Goal: Task Accomplishment & Management: Complete application form

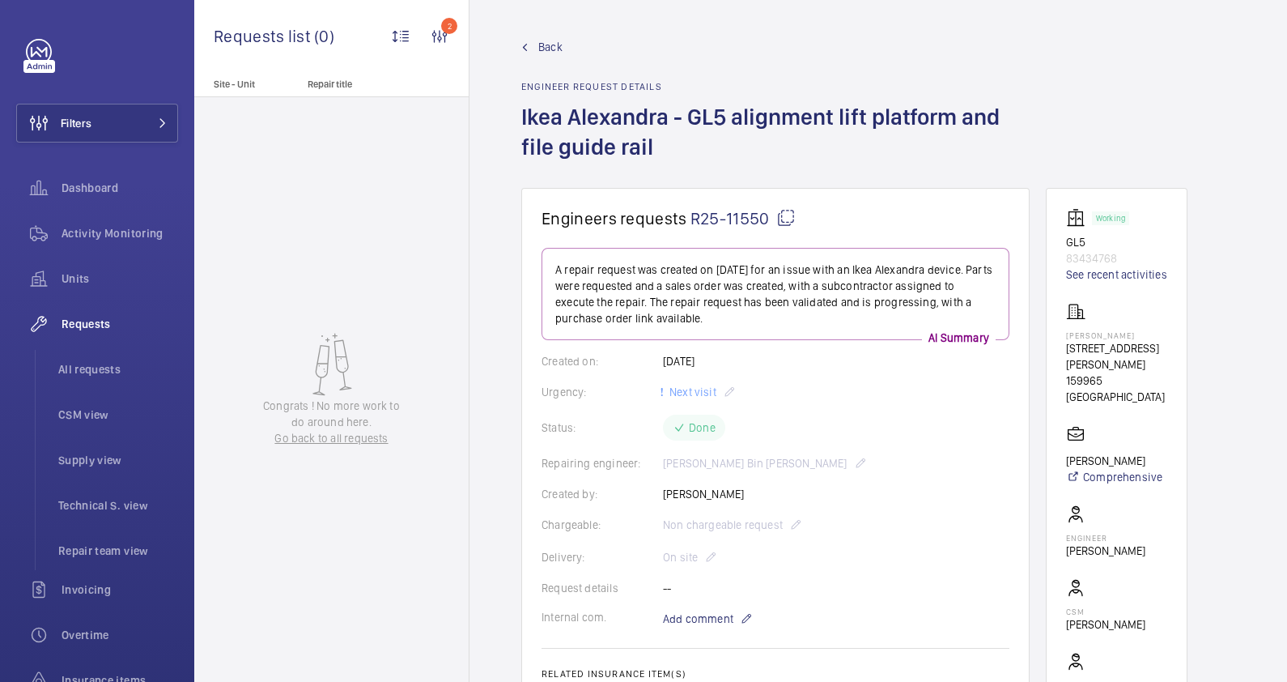
click at [542, 49] on span "Back" at bounding box center [550, 47] width 24 height 16
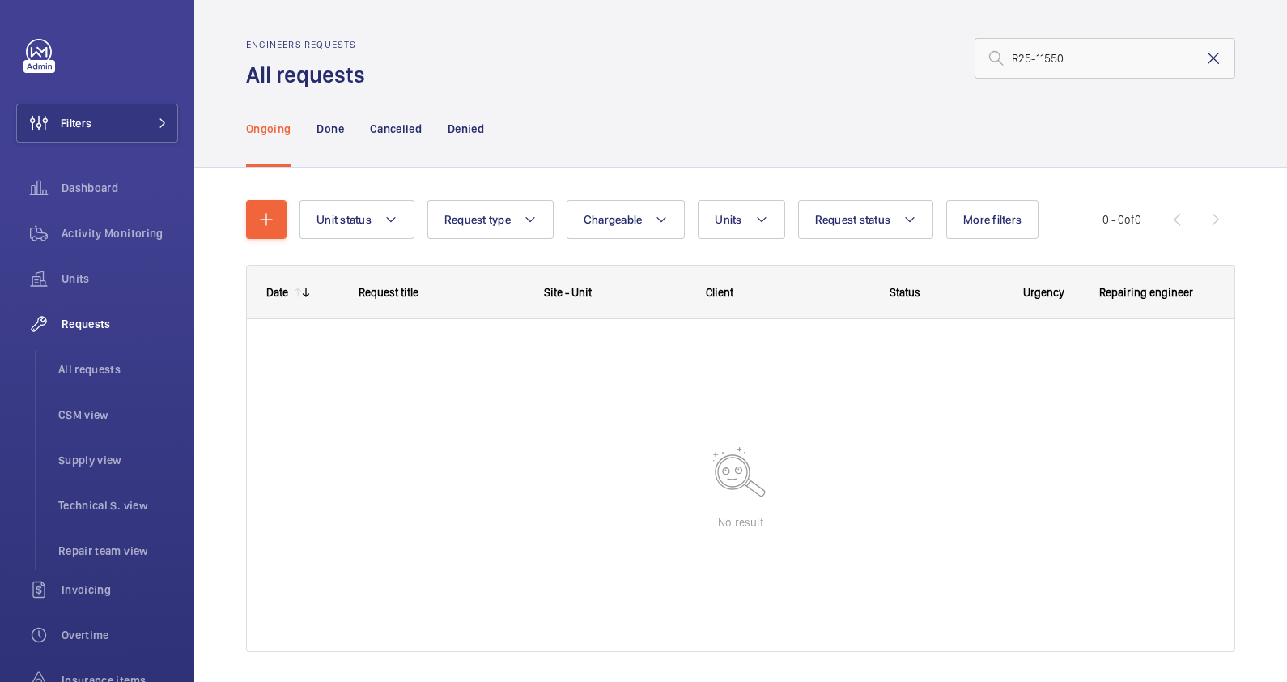
click at [1204, 57] on mat-icon at bounding box center [1213, 58] width 19 height 19
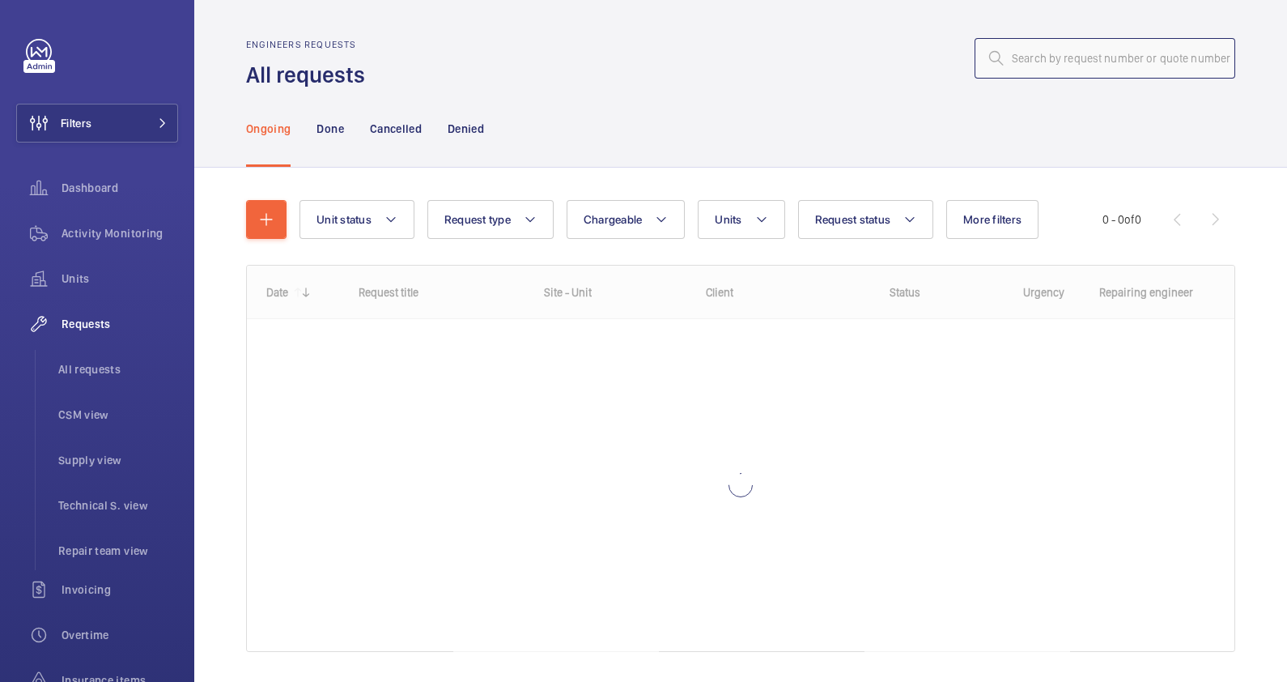
click at [1012, 66] on input "text" at bounding box center [1105, 58] width 261 height 40
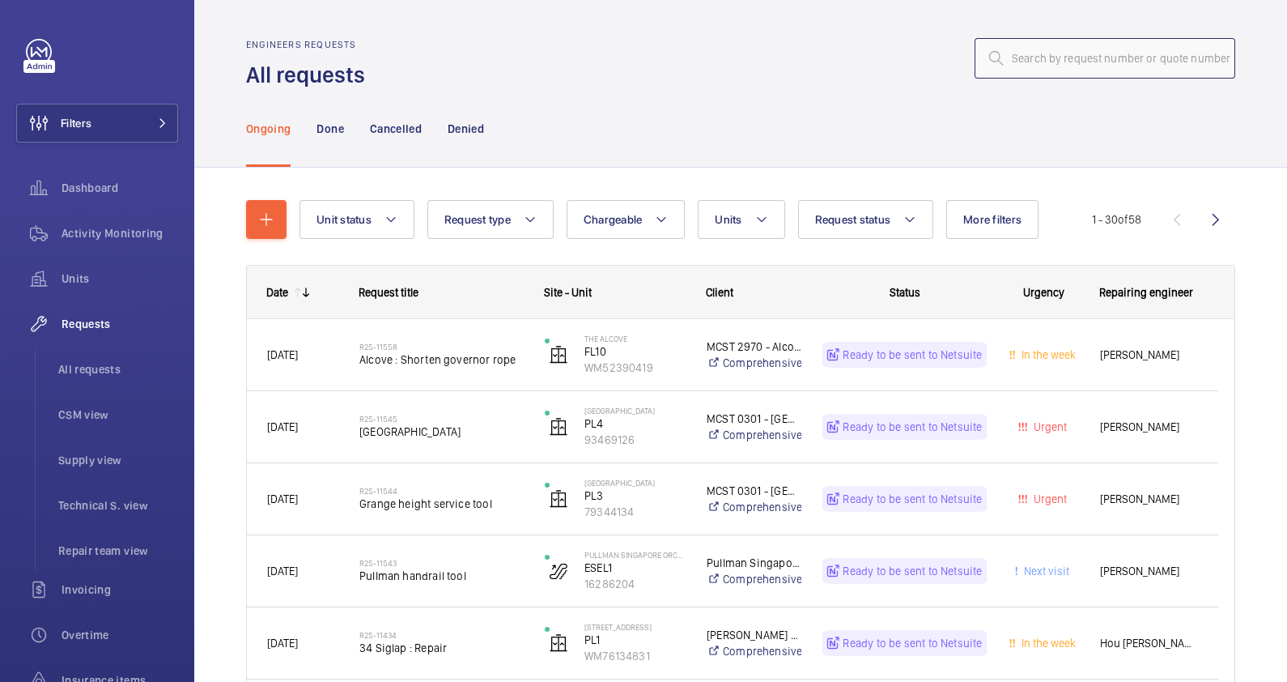
click at [1022, 53] on input "text" at bounding box center [1105, 58] width 261 height 40
paste input "R25-11066"
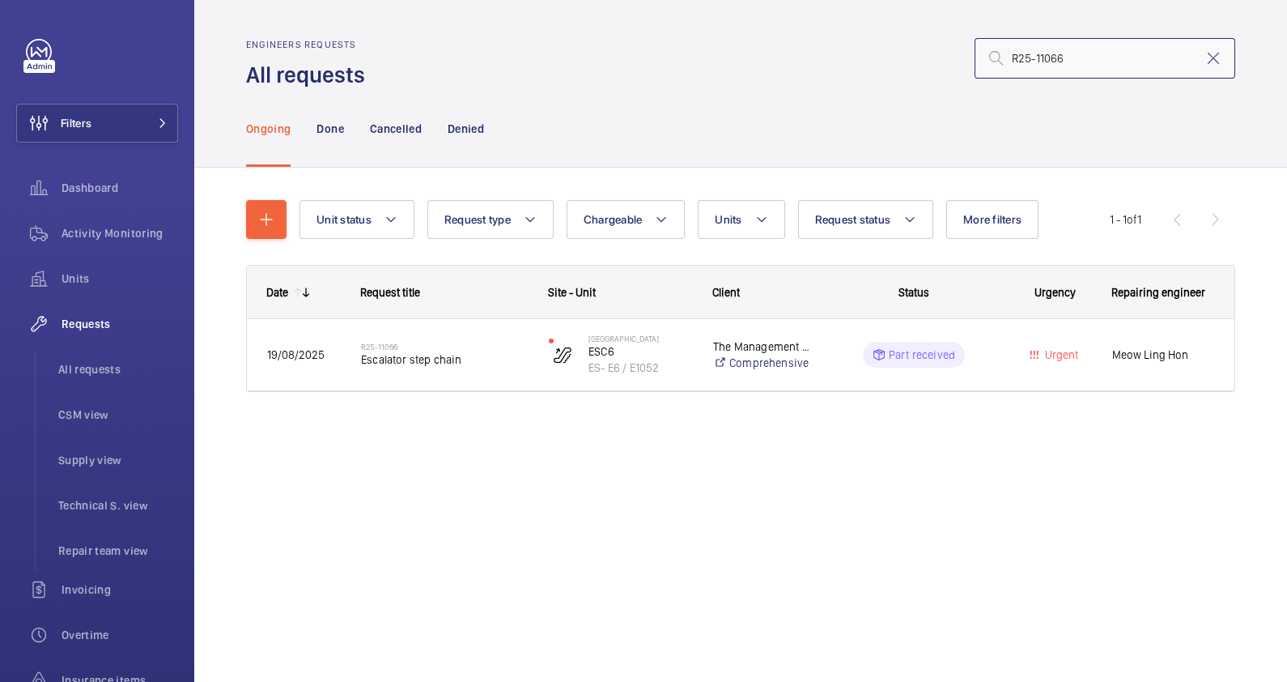
type input "R25-11066"
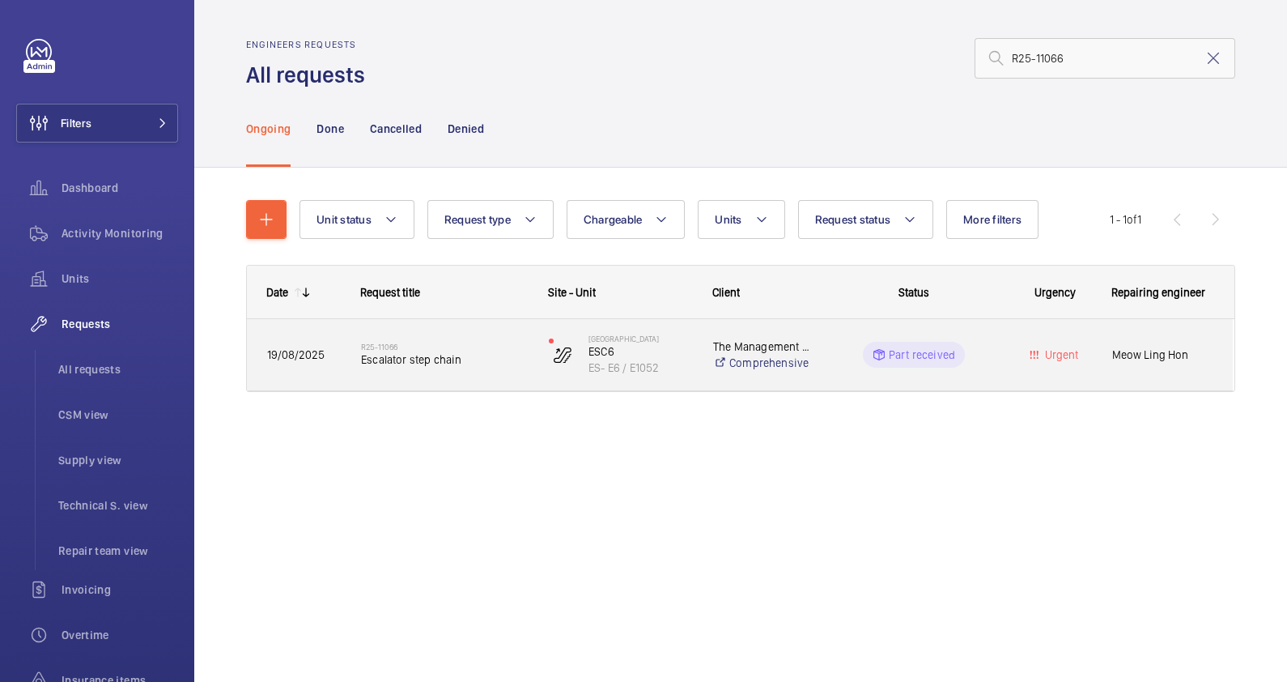
click at [491, 355] on span "Escalator step chain" at bounding box center [444, 359] width 167 height 16
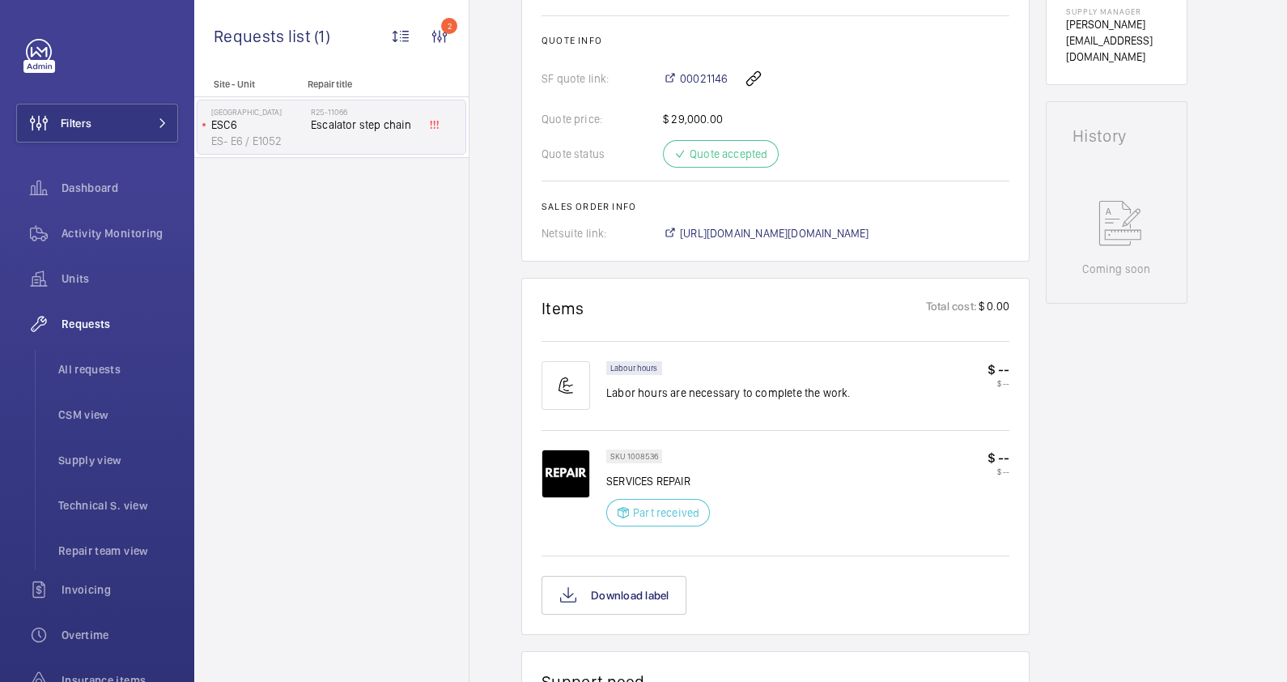
scroll to position [707, 0]
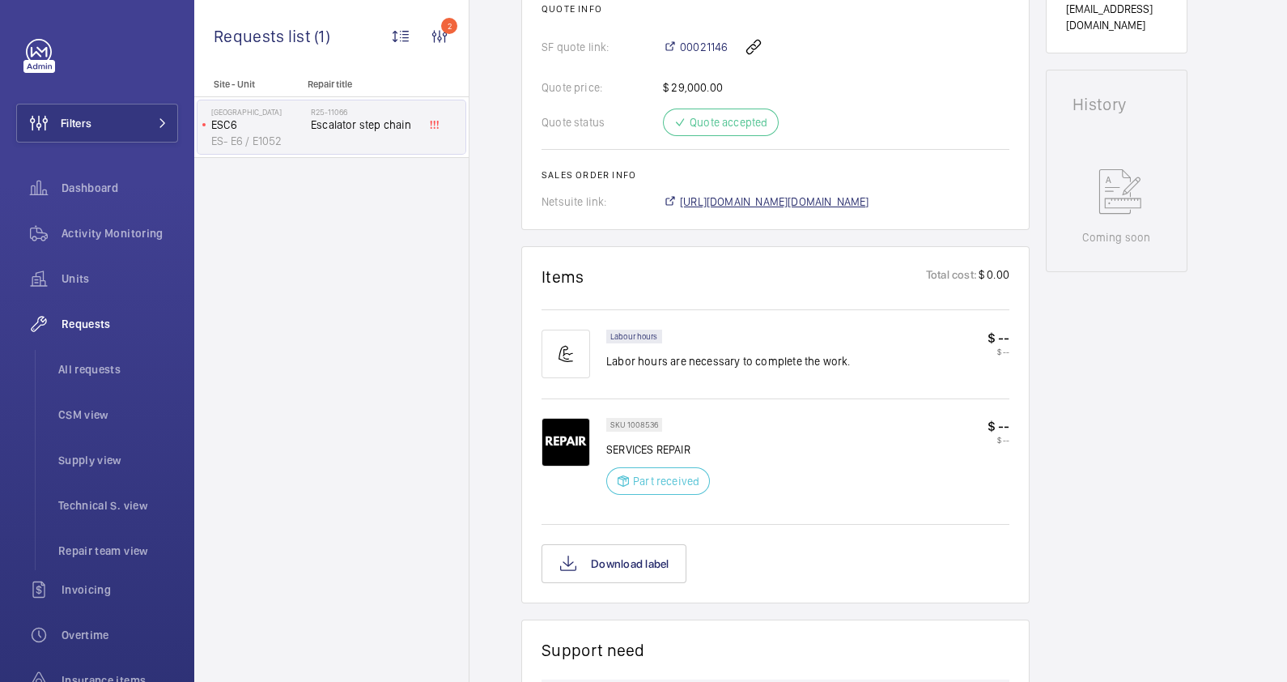
click at [836, 201] on span "[URL][DOMAIN_NAME][DOMAIN_NAME]" at bounding box center [774, 201] width 189 height 16
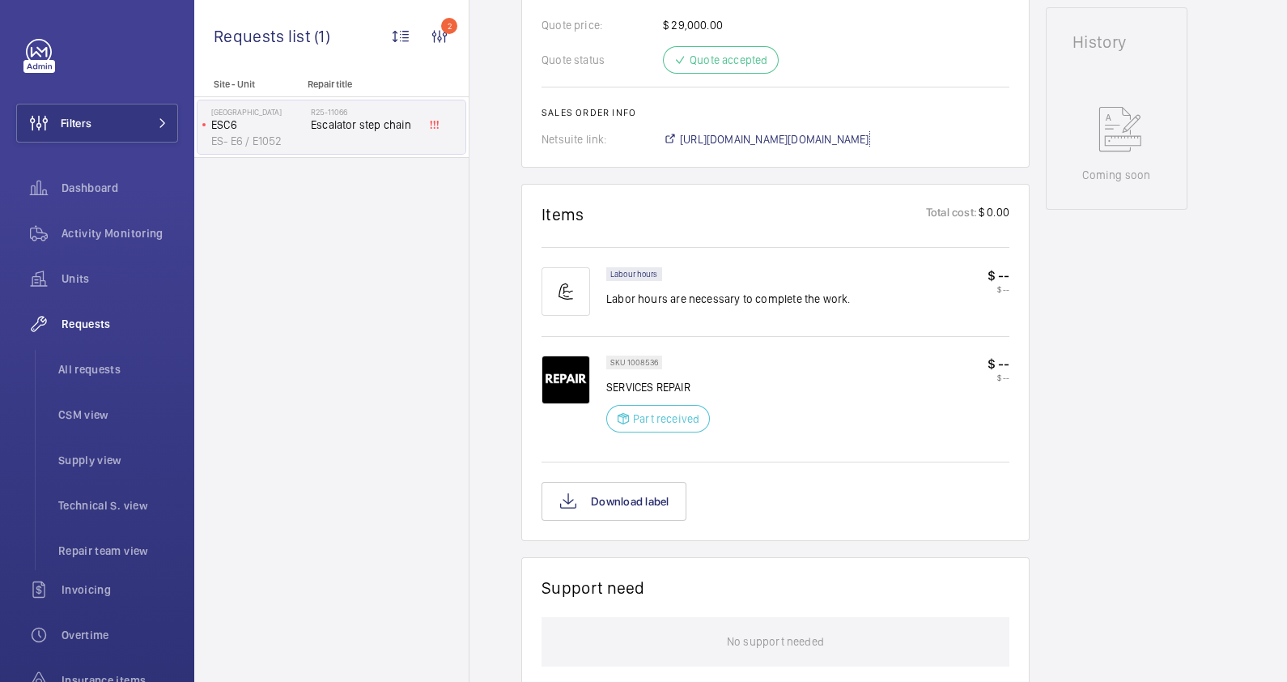
scroll to position [508, 0]
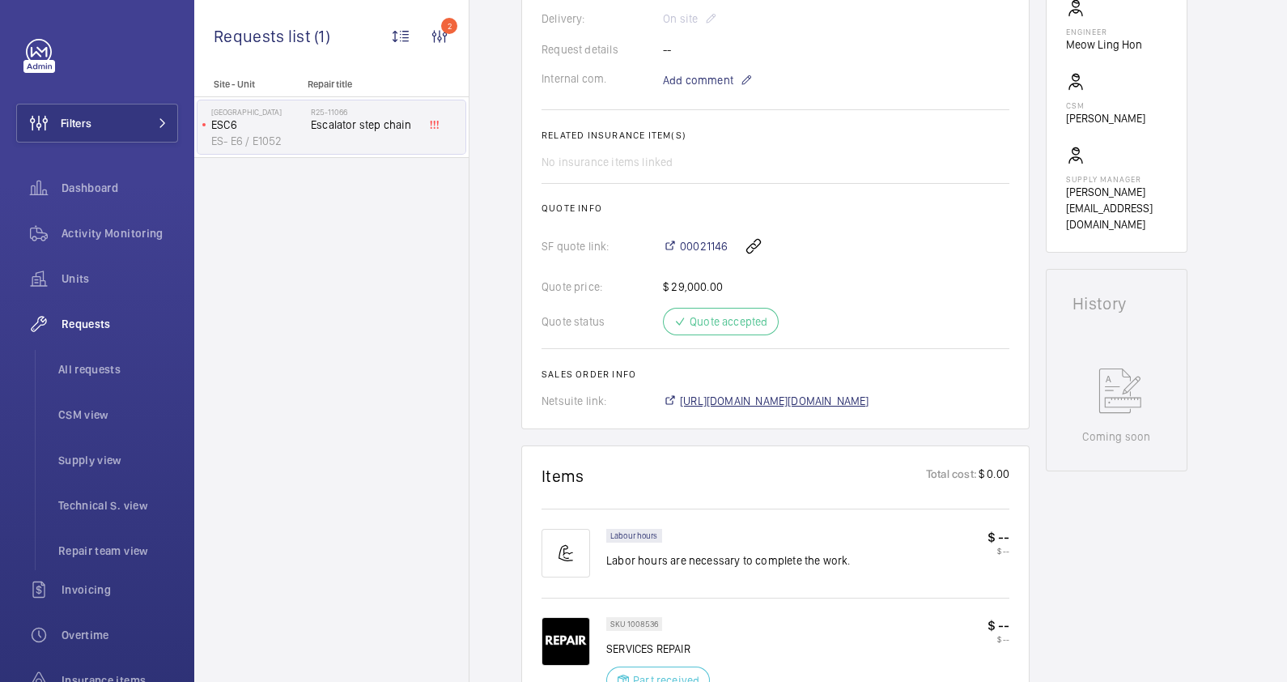
click at [785, 402] on span "[URL][DOMAIN_NAME][DOMAIN_NAME]" at bounding box center [774, 401] width 189 height 16
click at [787, 404] on span "[URL][DOMAIN_NAME][DOMAIN_NAME]" at bounding box center [774, 401] width 189 height 16
click at [771, 401] on span "[URL][DOMAIN_NAME][DOMAIN_NAME]" at bounding box center [774, 401] width 189 height 16
click at [869, 394] on span "[URL][DOMAIN_NAME][DOMAIN_NAME]" at bounding box center [774, 401] width 189 height 16
drag, startPoint x: 681, startPoint y: 231, endPoint x: 731, endPoint y: 239, distance: 50.8
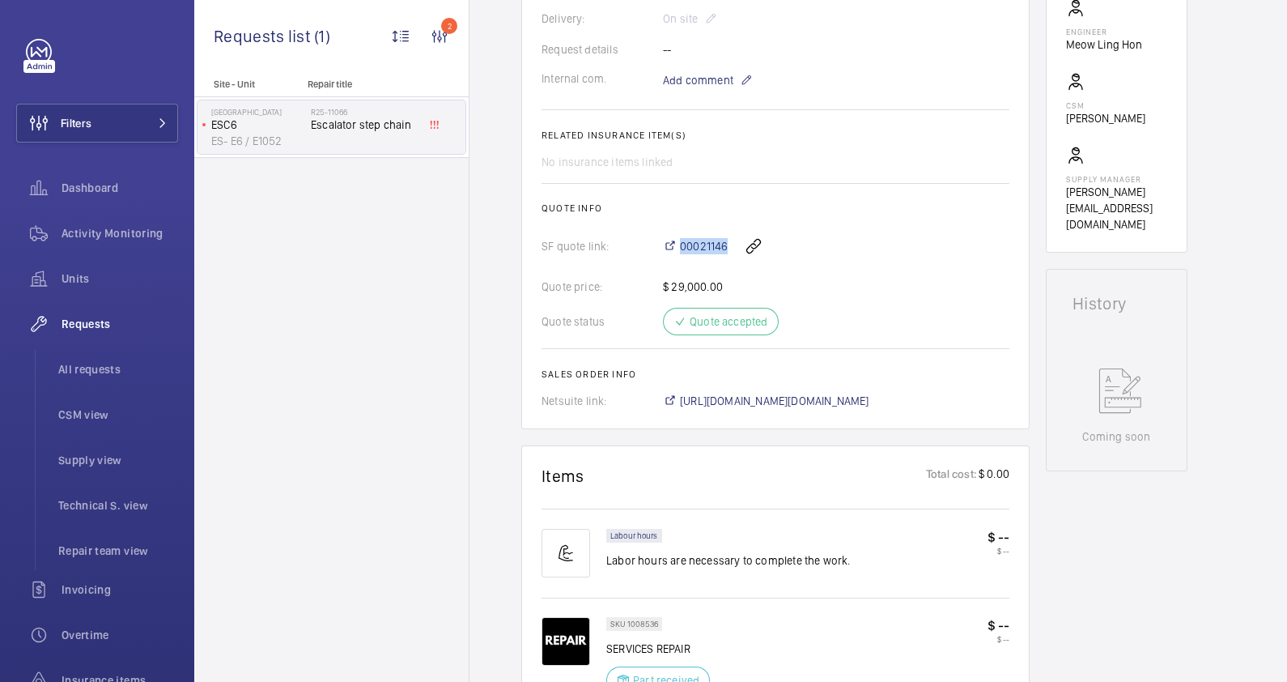
click at [731, 239] on div "00021146" at bounding box center [836, 246] width 346 height 39
copy span "00021146"
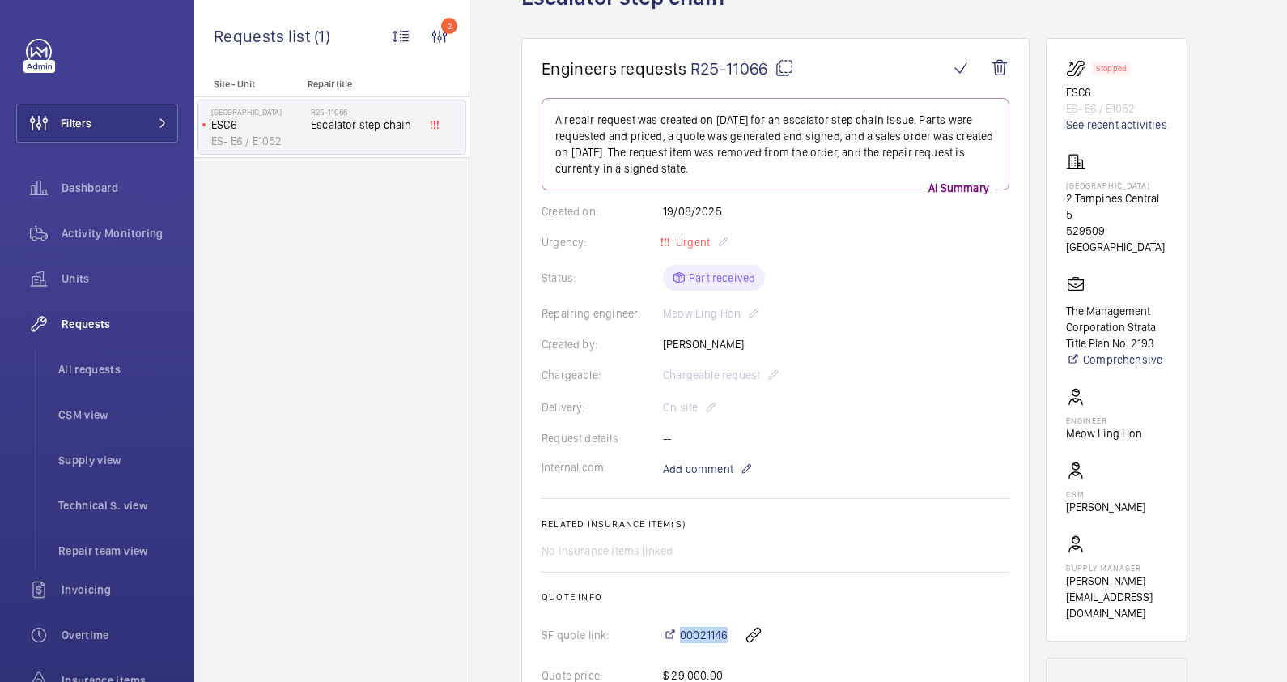
scroll to position [2, 0]
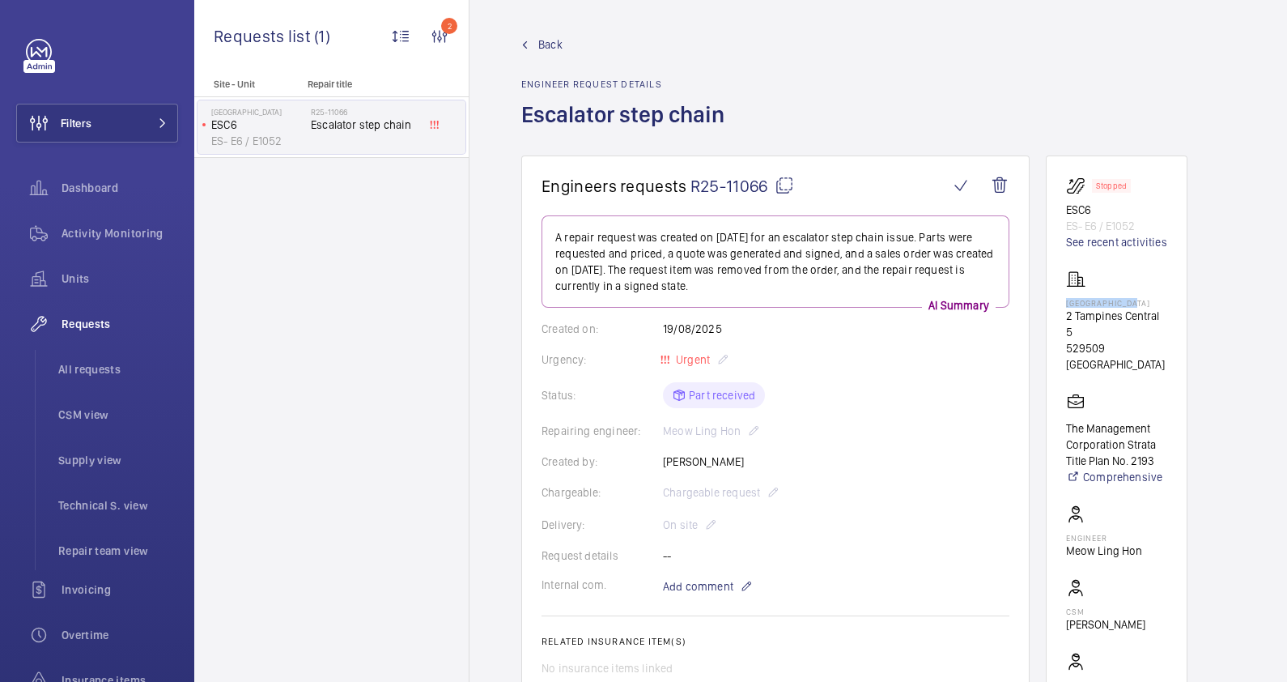
drag, startPoint x: 1141, startPoint y: 300, endPoint x: 1066, endPoint y: 300, distance: 75.3
click at [1066, 300] on p "[GEOGRAPHIC_DATA]" at bounding box center [1116, 303] width 101 height 10
drag, startPoint x: 1066, startPoint y: 300, endPoint x: 1085, endPoint y: 300, distance: 18.6
copy p "[GEOGRAPHIC_DATA]"
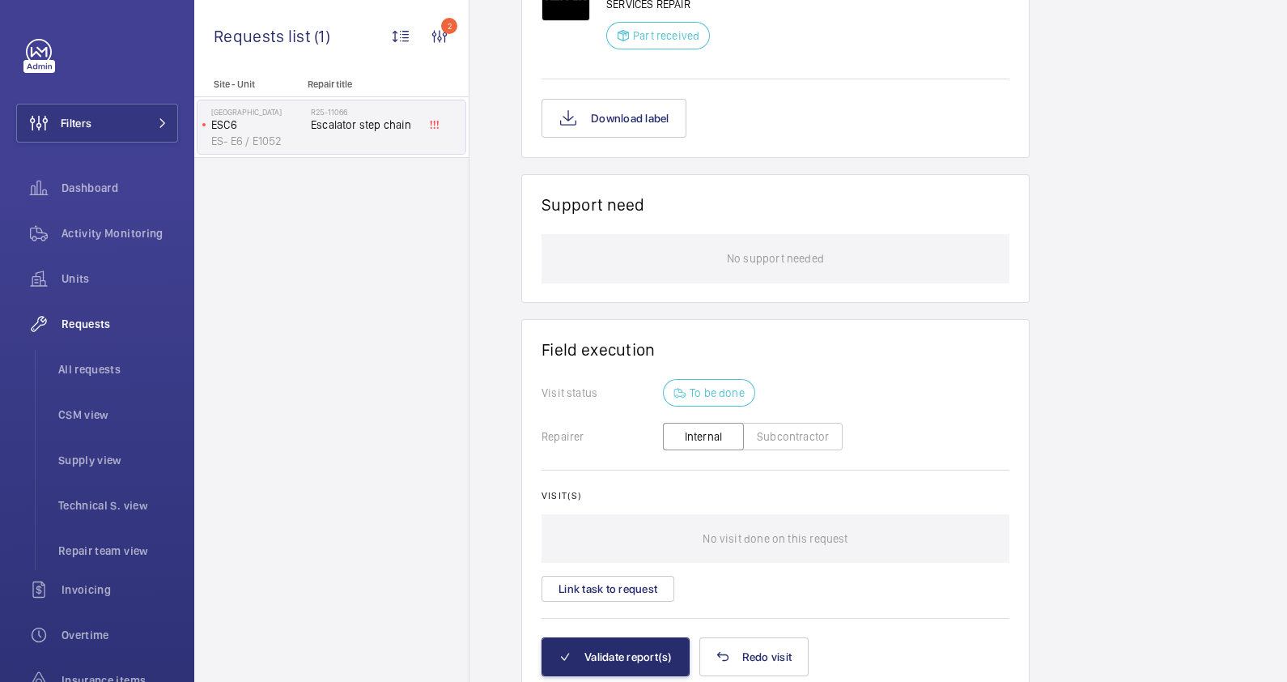
scroll to position [1217, 0]
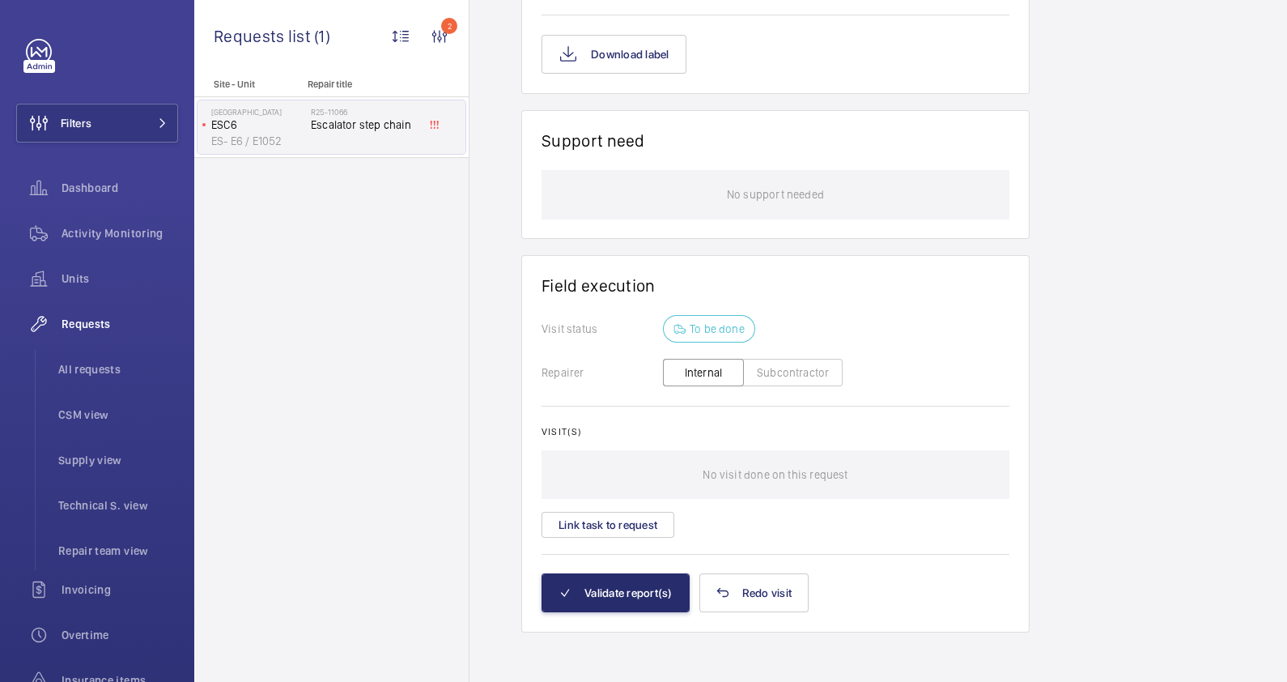
click at [784, 369] on button "Subcontractor" at bounding box center [793, 373] width 100 height 28
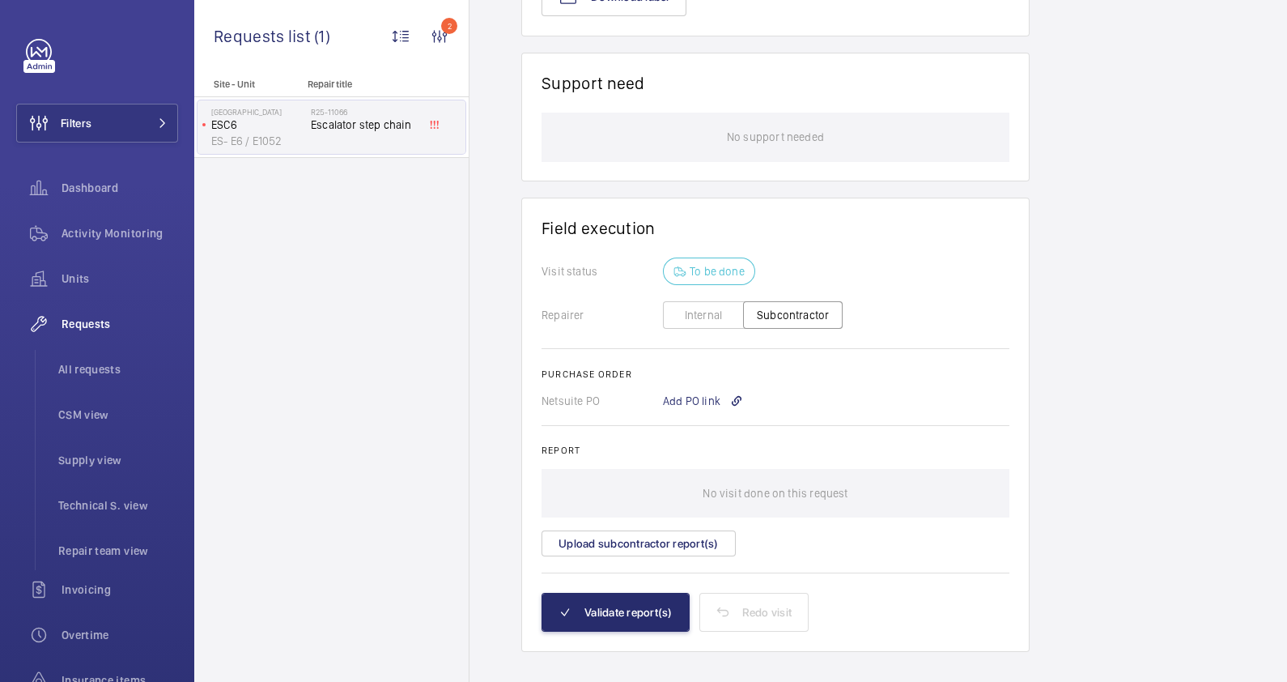
scroll to position [1294, 0]
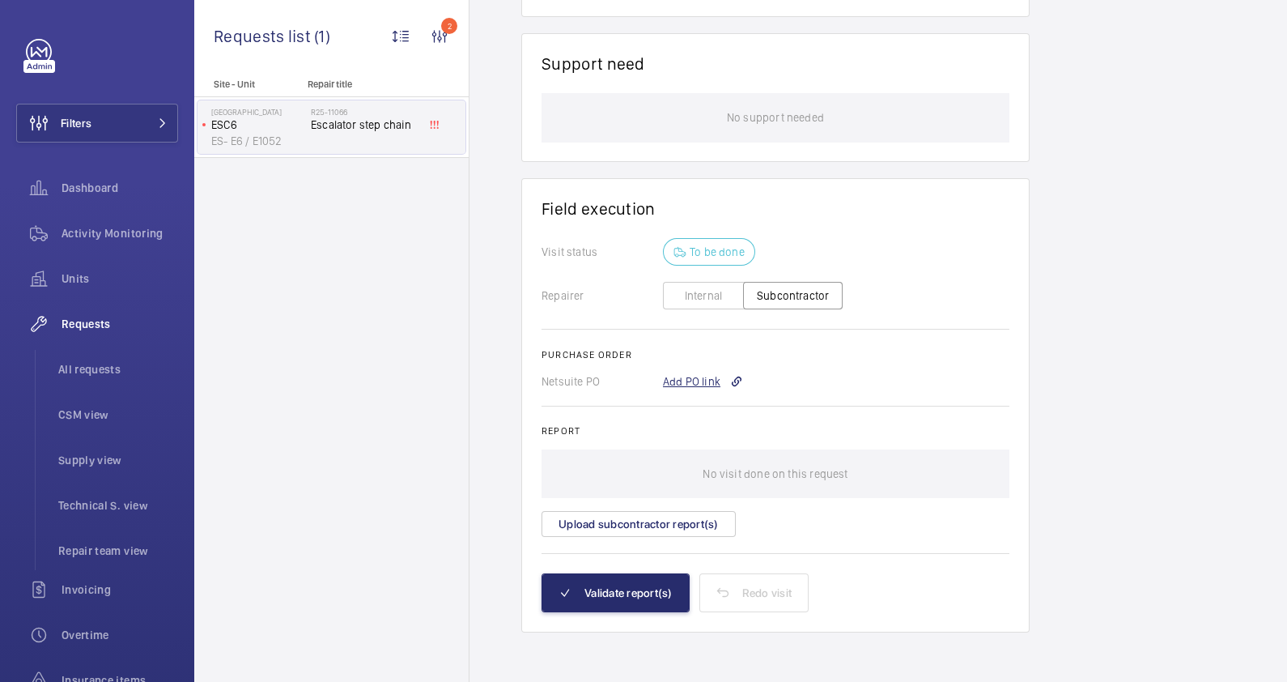
click at [696, 375] on div "Add PO link" at bounding box center [703, 381] width 80 height 16
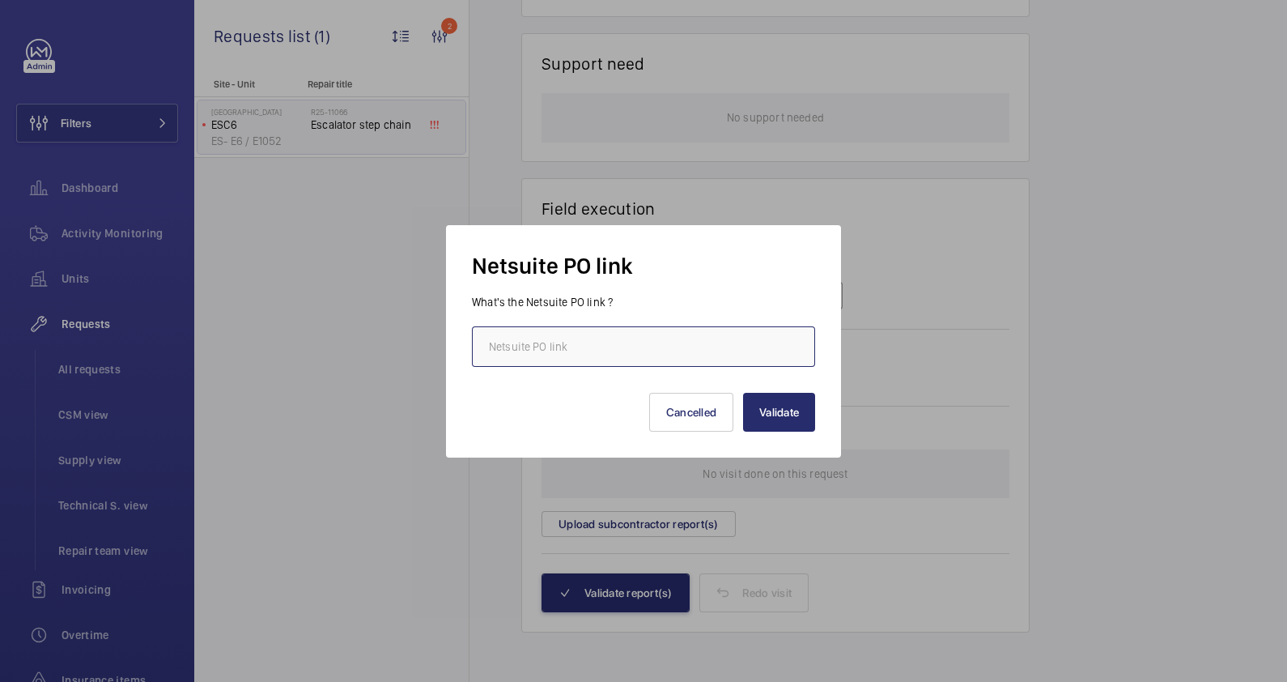
click at [528, 338] on input "text" at bounding box center [643, 346] width 343 height 40
paste input "[URL][DOMAIN_NAME][DOMAIN_NAME]"
type input "[URL][DOMAIN_NAME][DOMAIN_NAME]"
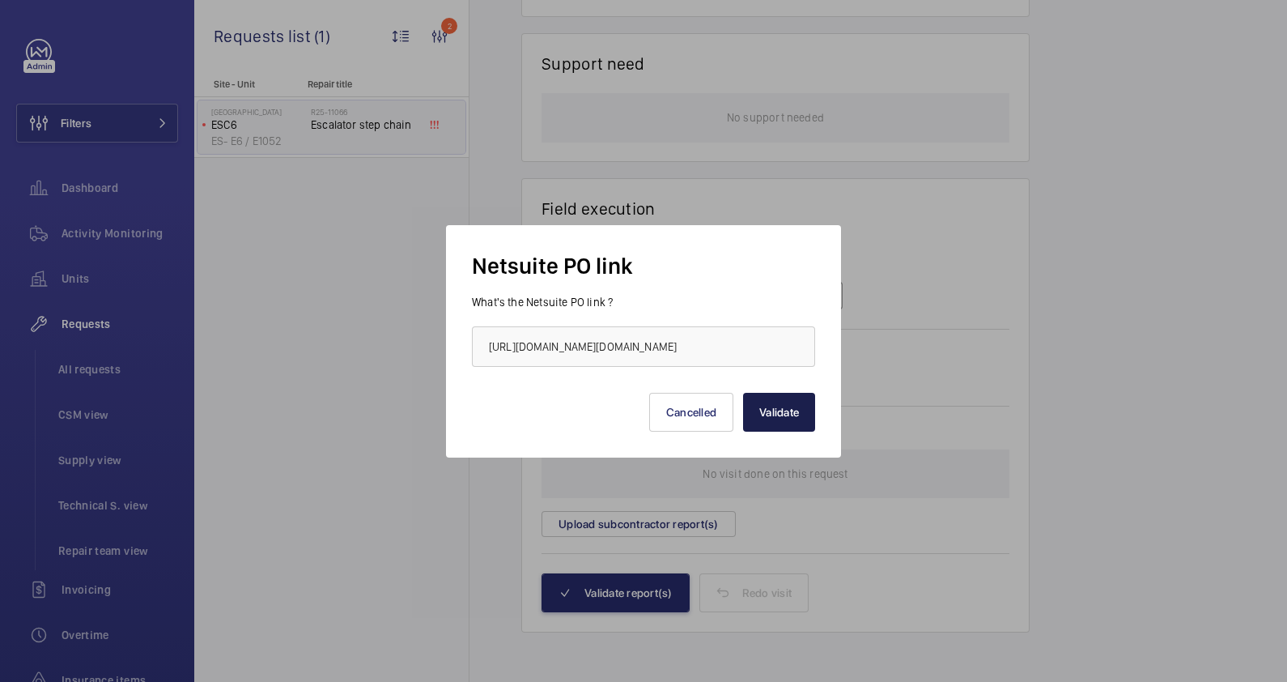
scroll to position [0, 0]
click at [762, 405] on button "Validate" at bounding box center [779, 412] width 72 height 39
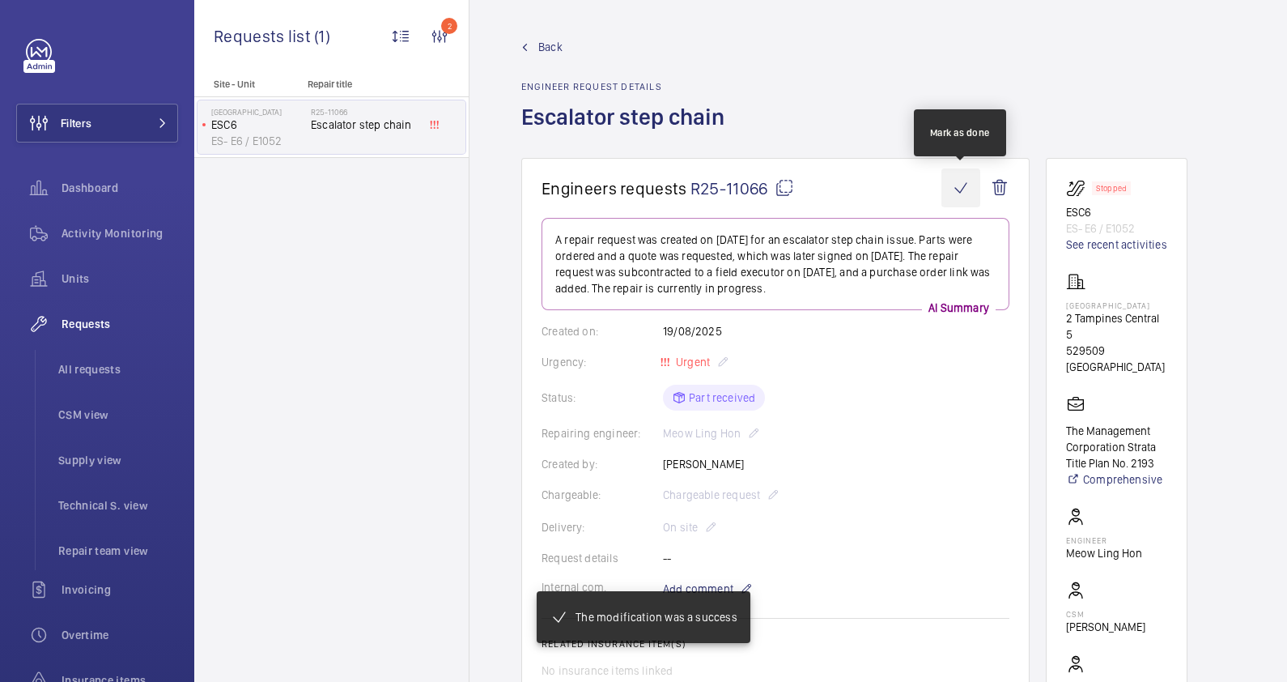
click at [958, 187] on wm-front-icon-button at bounding box center [960, 187] width 39 height 39
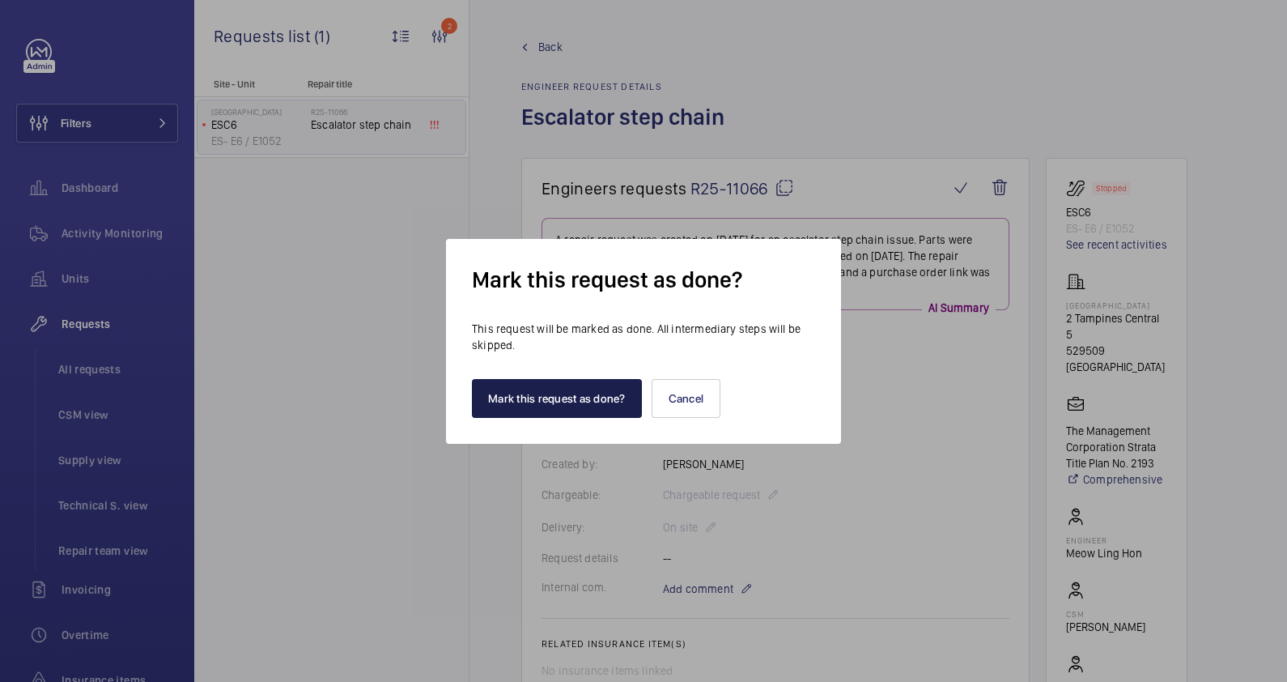
click at [593, 393] on button "Mark this request as done?" at bounding box center [557, 398] width 170 height 39
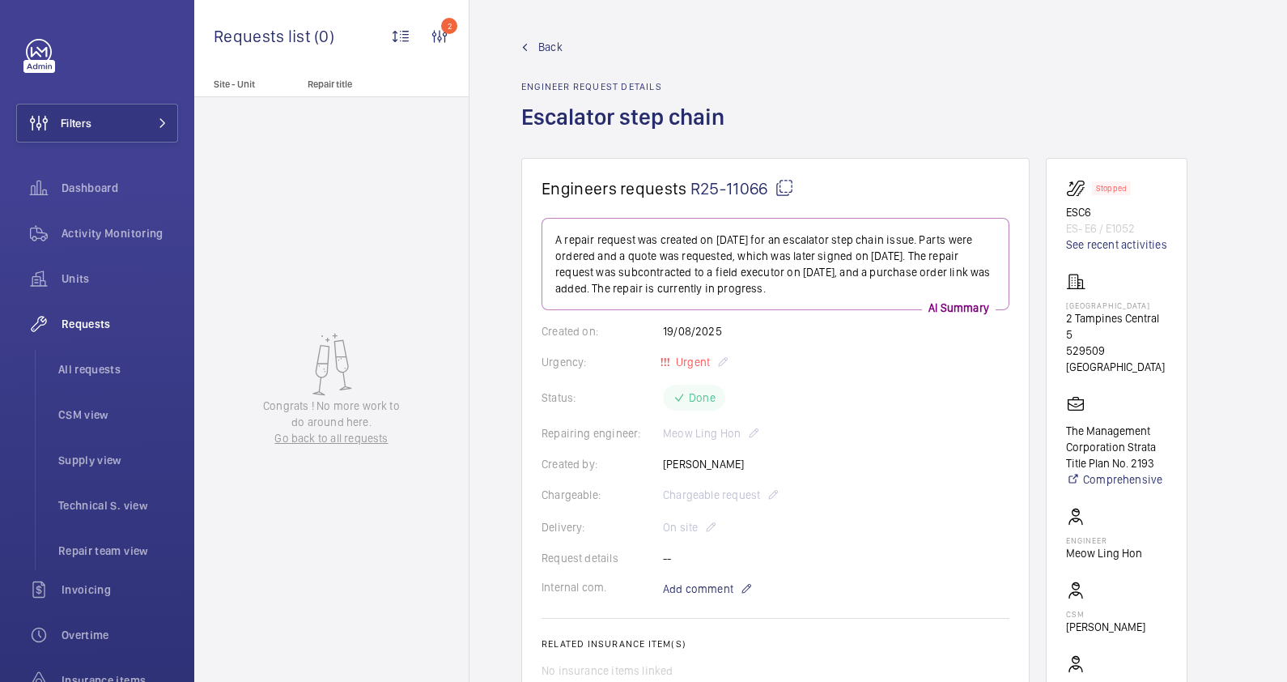
click at [542, 47] on span "Back" at bounding box center [550, 47] width 24 height 16
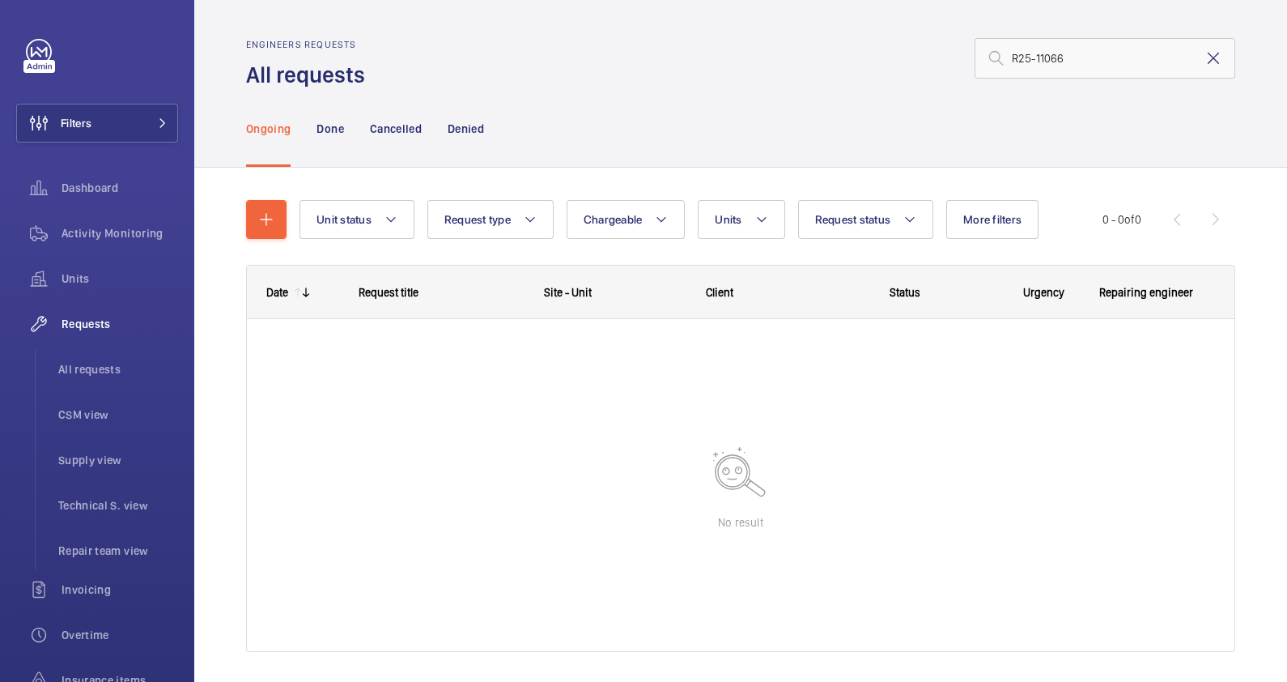
click at [1204, 58] on mat-icon at bounding box center [1213, 58] width 19 height 19
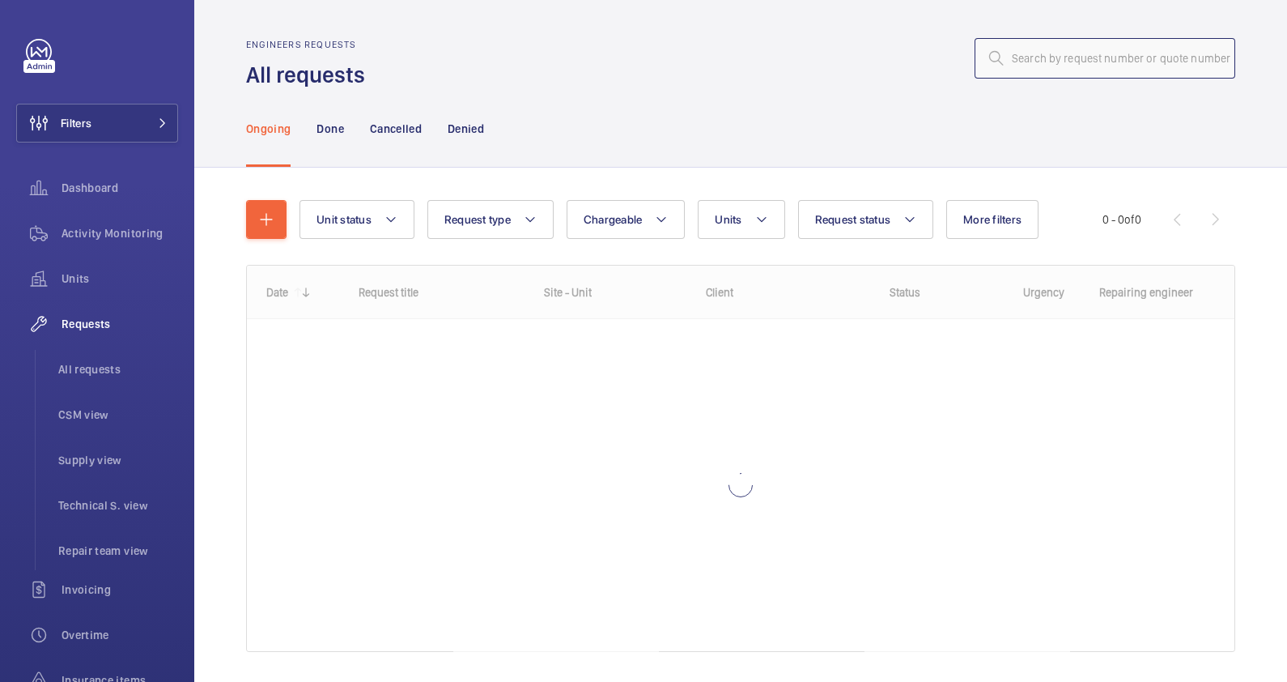
click at [1053, 63] on input "text" at bounding box center [1105, 58] width 261 height 40
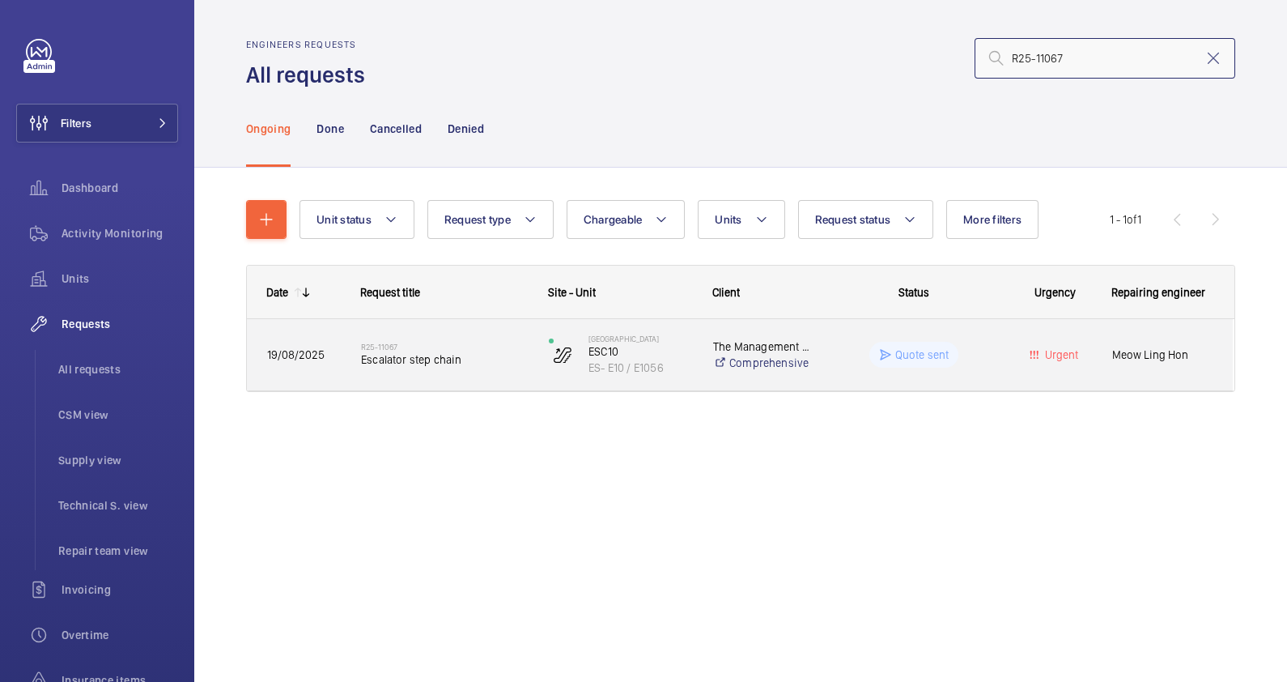
type input "R25-11067"
click at [487, 374] on div "R25-11067 Escalator step chain" at bounding box center [444, 354] width 167 height 47
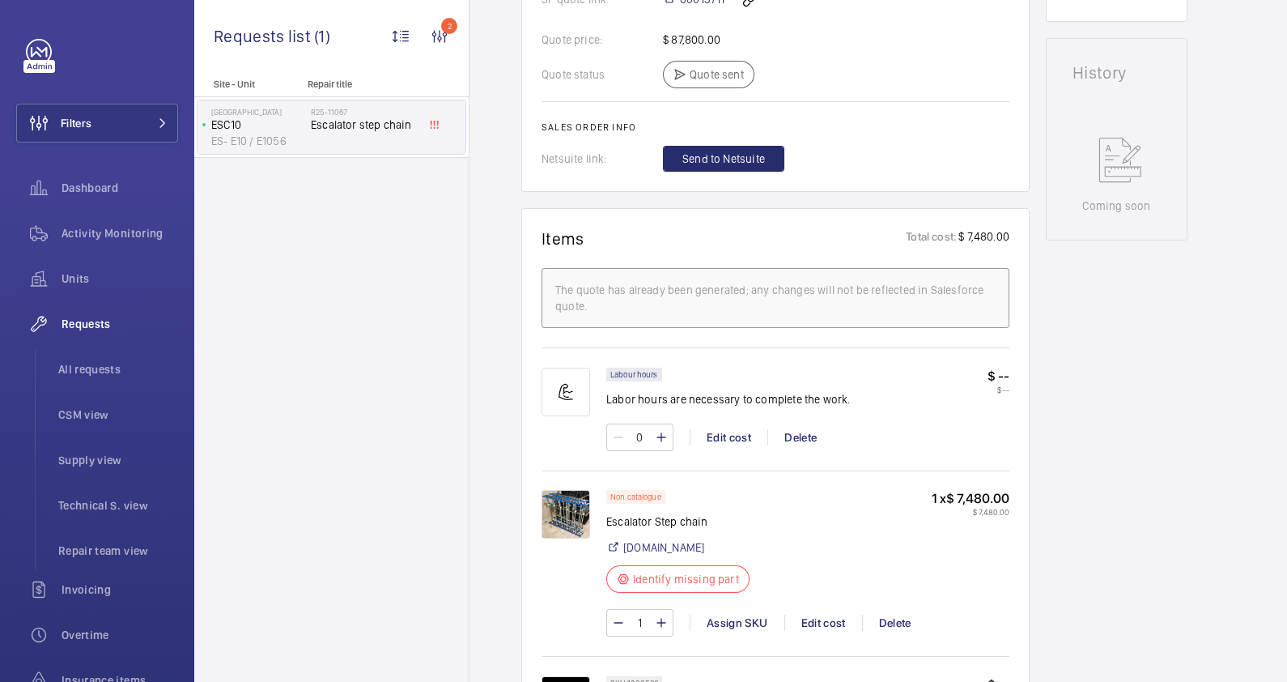
scroll to position [1012, 0]
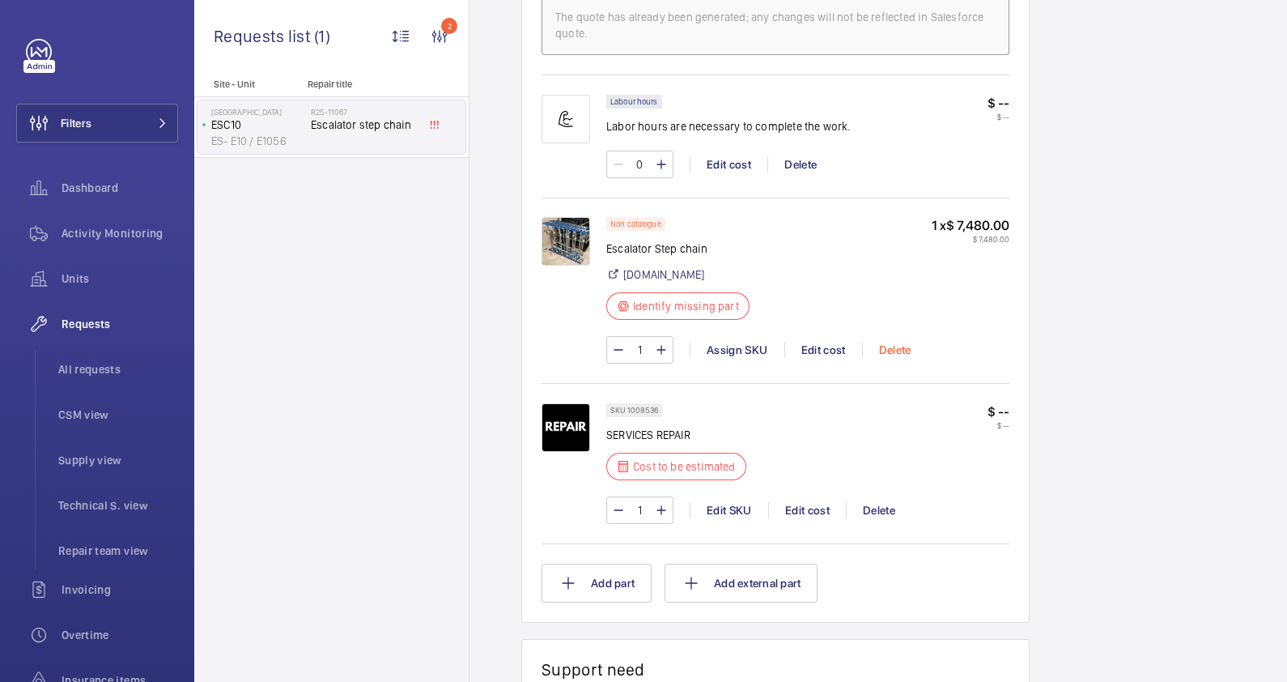
click at [907, 344] on div "Delete" at bounding box center [895, 350] width 66 height 16
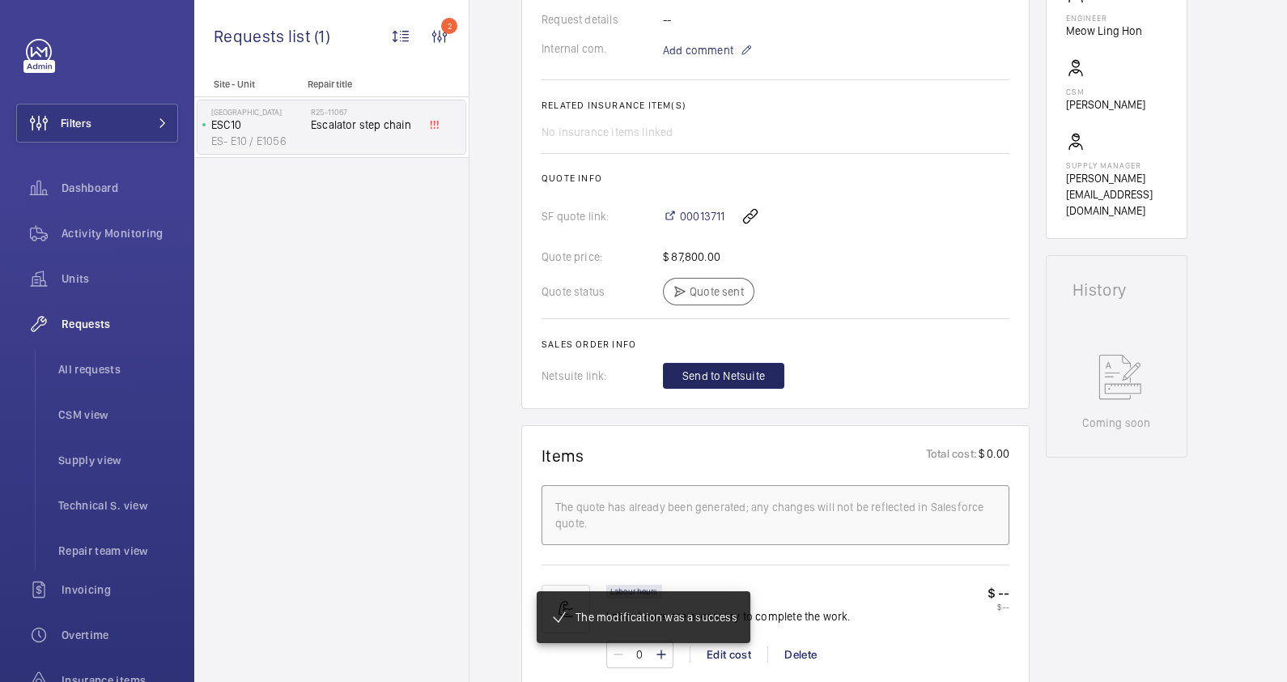
scroll to position [538, 0]
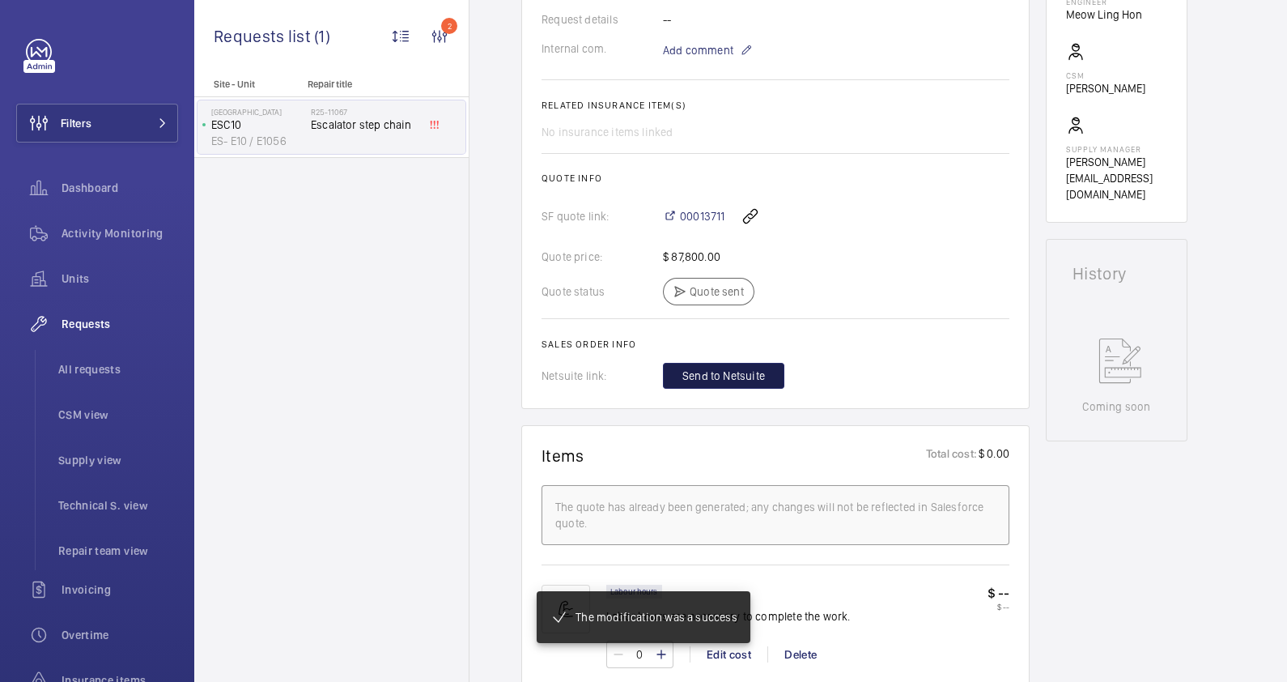
click at [720, 372] on span "Send to Netsuite" at bounding box center [723, 376] width 83 height 16
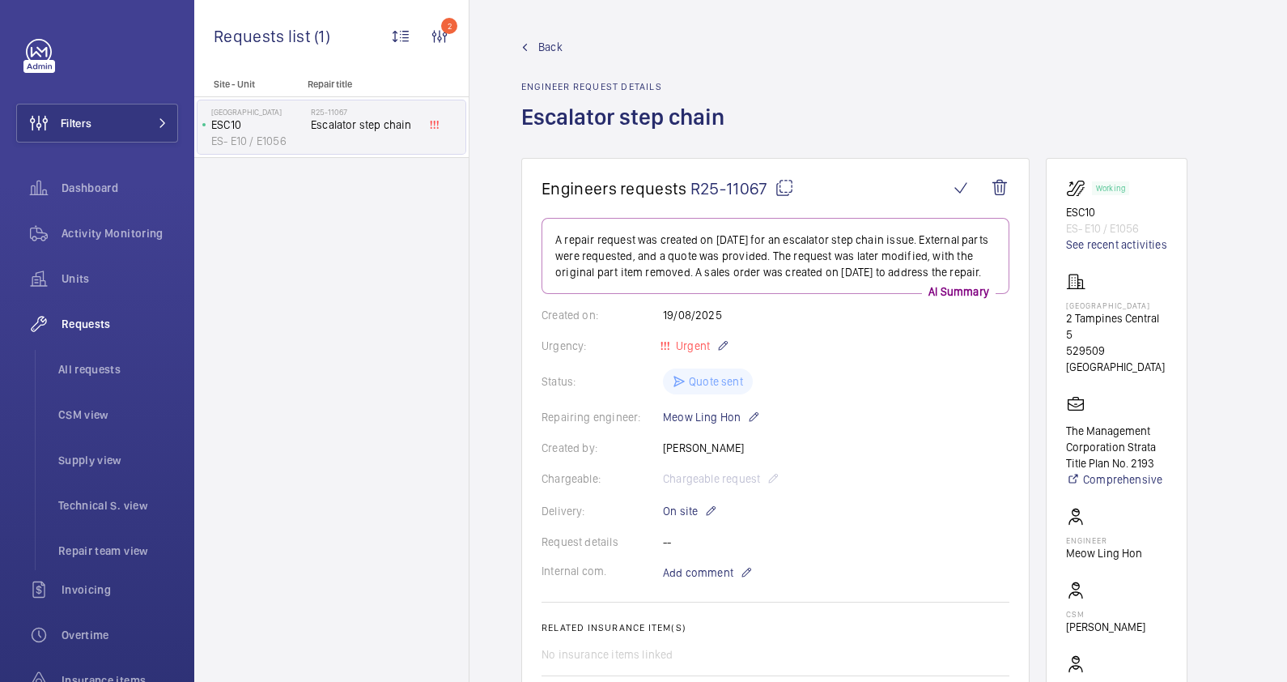
scroll to position [404, 0]
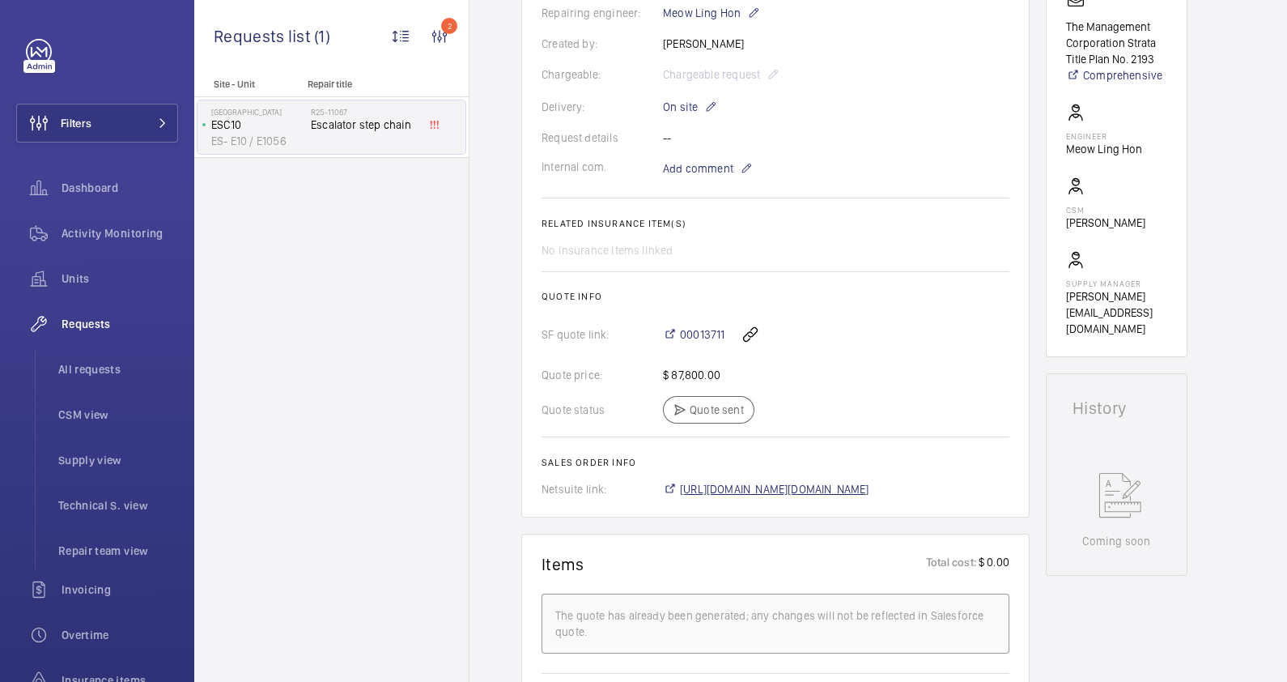
click at [818, 497] on span "[URL][DOMAIN_NAME][DOMAIN_NAME]" at bounding box center [774, 489] width 189 height 16
drag, startPoint x: 676, startPoint y: 339, endPoint x: 724, endPoint y: 343, distance: 47.9
click at [724, 343] on div "00013711" at bounding box center [836, 334] width 346 height 39
drag, startPoint x: 724, startPoint y: 343, endPoint x: 711, endPoint y: 351, distance: 15.3
copy span "00013711"
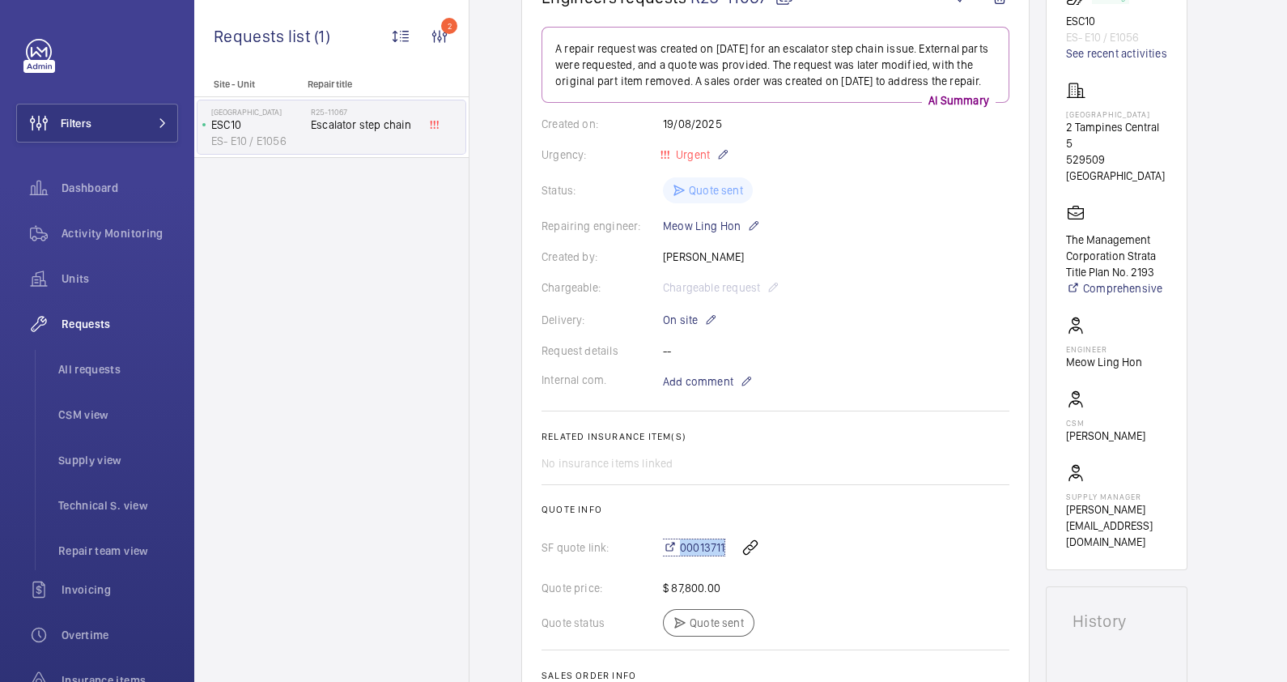
scroll to position [100, 0]
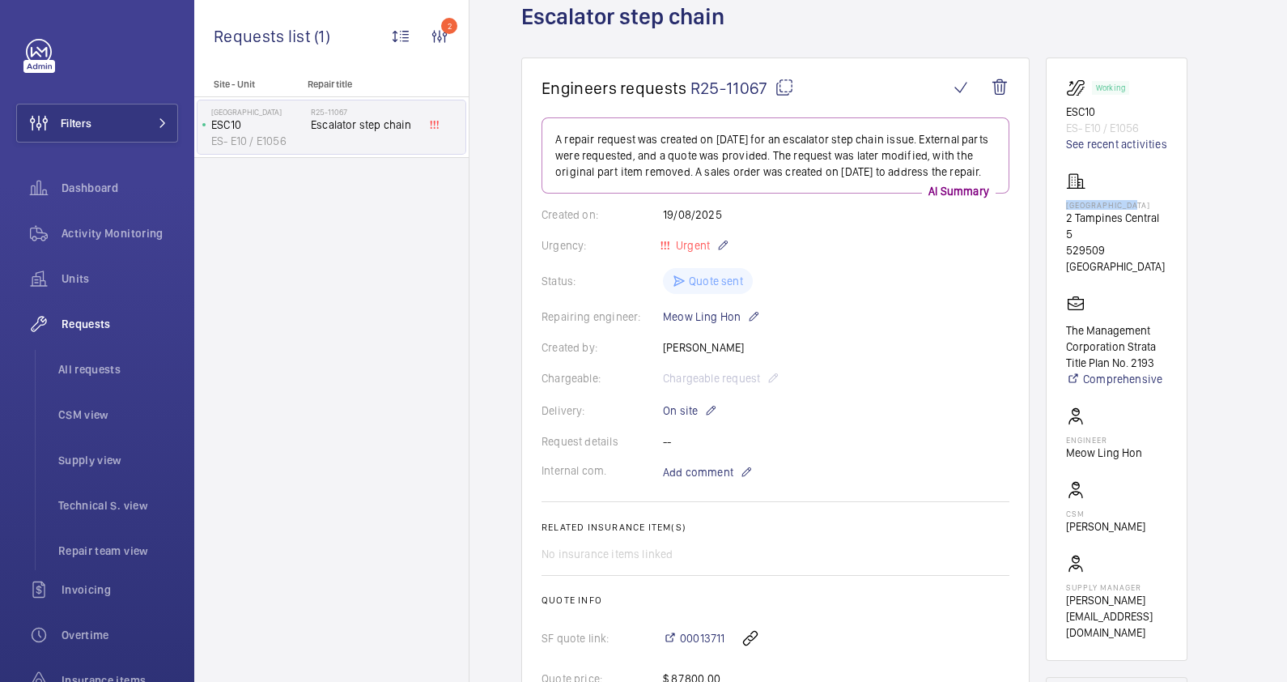
drag, startPoint x: 1064, startPoint y: 199, endPoint x: 1144, endPoint y: 202, distance: 80.2
click at [1144, 202] on wm-front-card "Working ESC10 ES- E10 / E1056 See recent activities [GEOGRAPHIC_DATA] [GEOGRAPH…" at bounding box center [1117, 358] width 142 height 603
drag, startPoint x: 1144, startPoint y: 202, endPoint x: 1115, endPoint y: 202, distance: 29.2
copy p "[GEOGRAPHIC_DATA]"
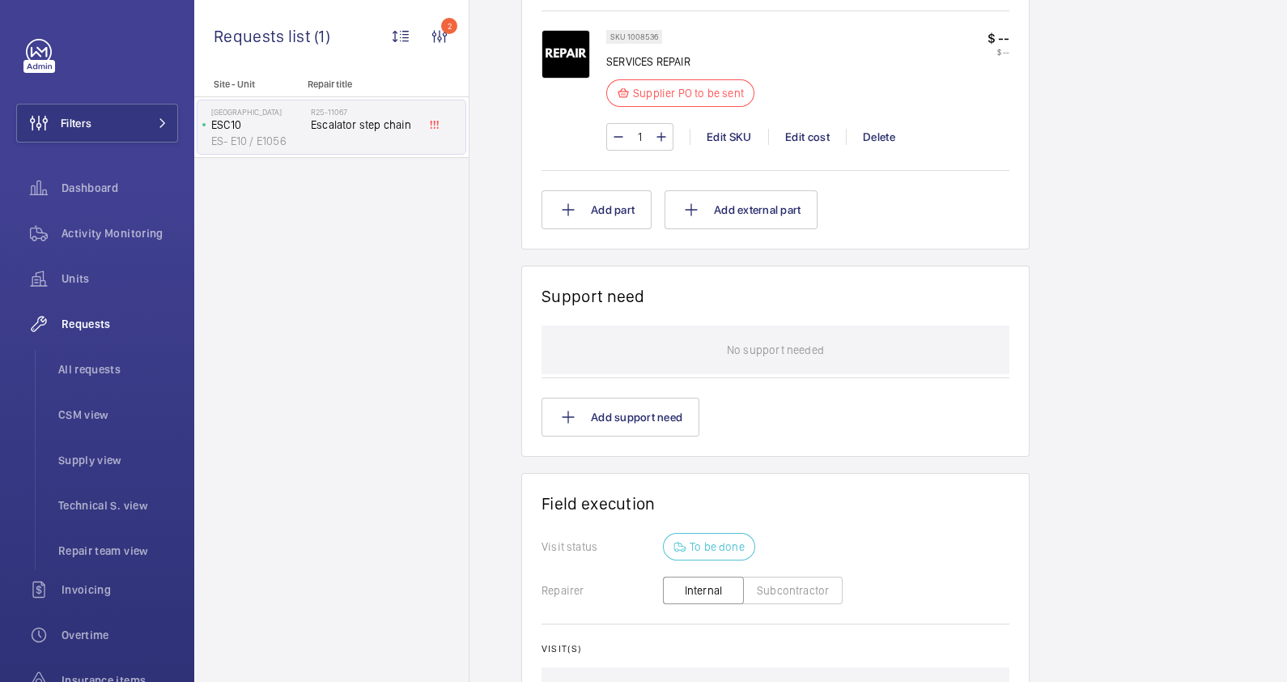
scroll to position [1422, 0]
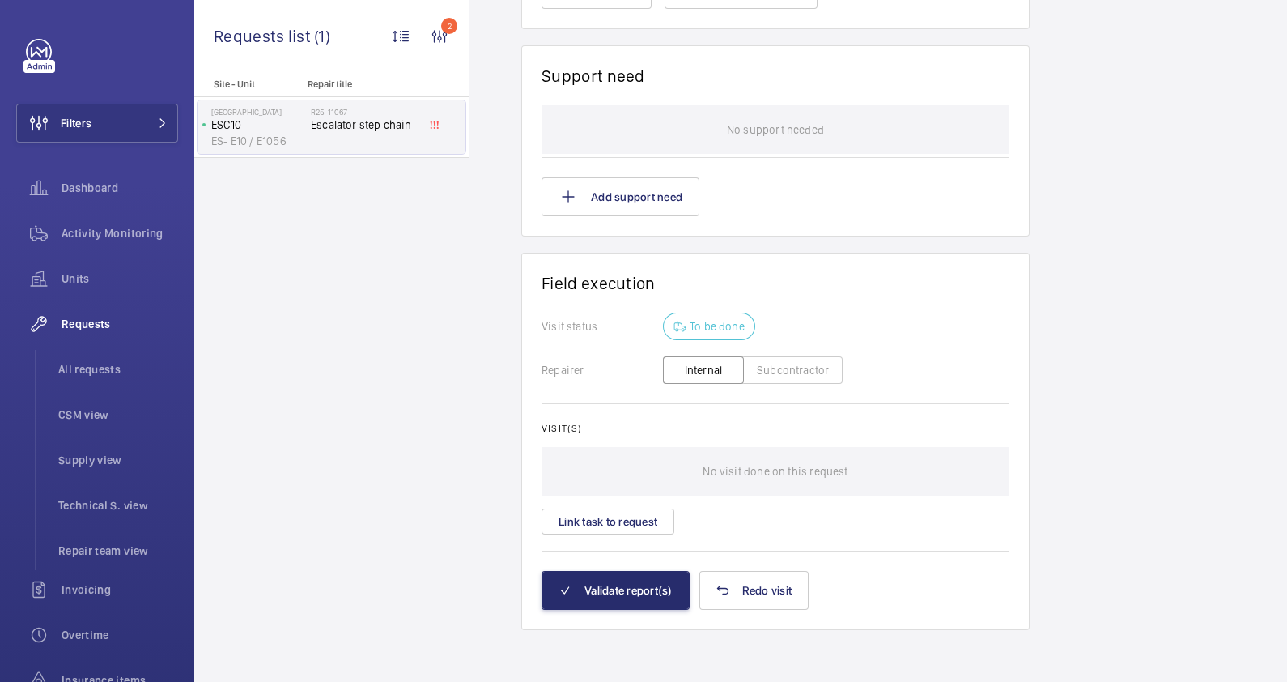
click at [773, 383] on button "Subcontractor" at bounding box center [793, 370] width 100 height 28
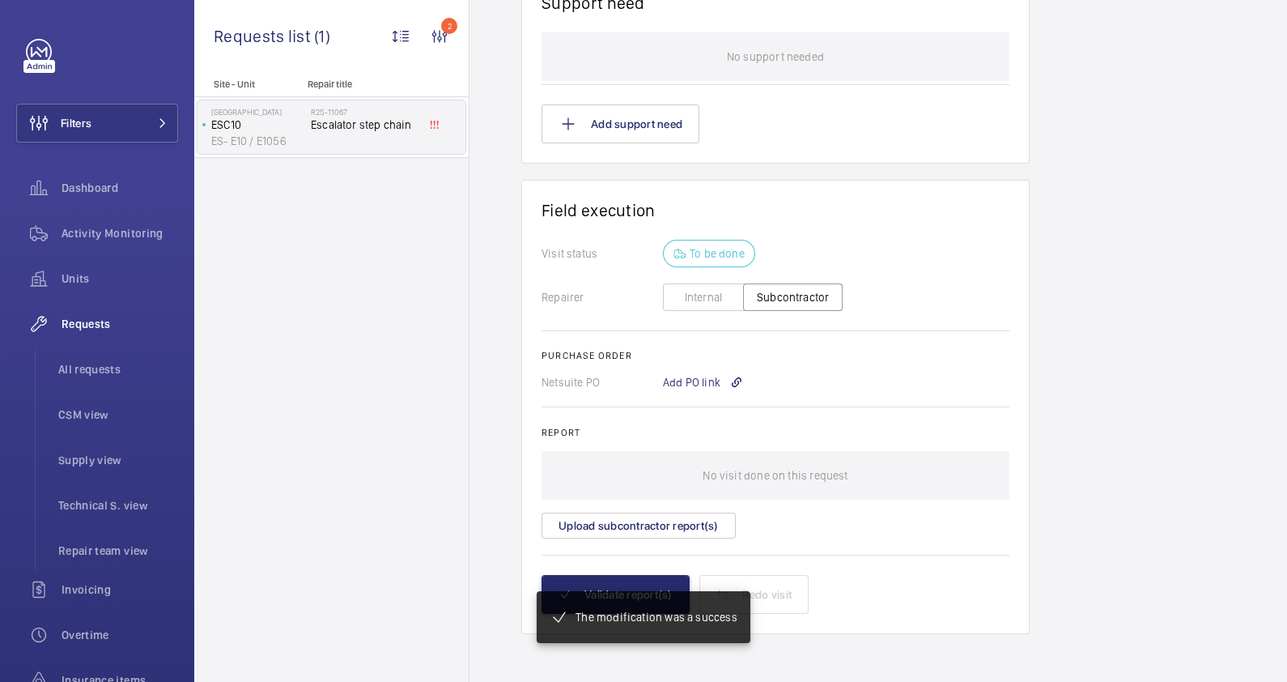
scroll to position [1482, 0]
click at [690, 379] on div "Add PO link" at bounding box center [703, 382] width 80 height 16
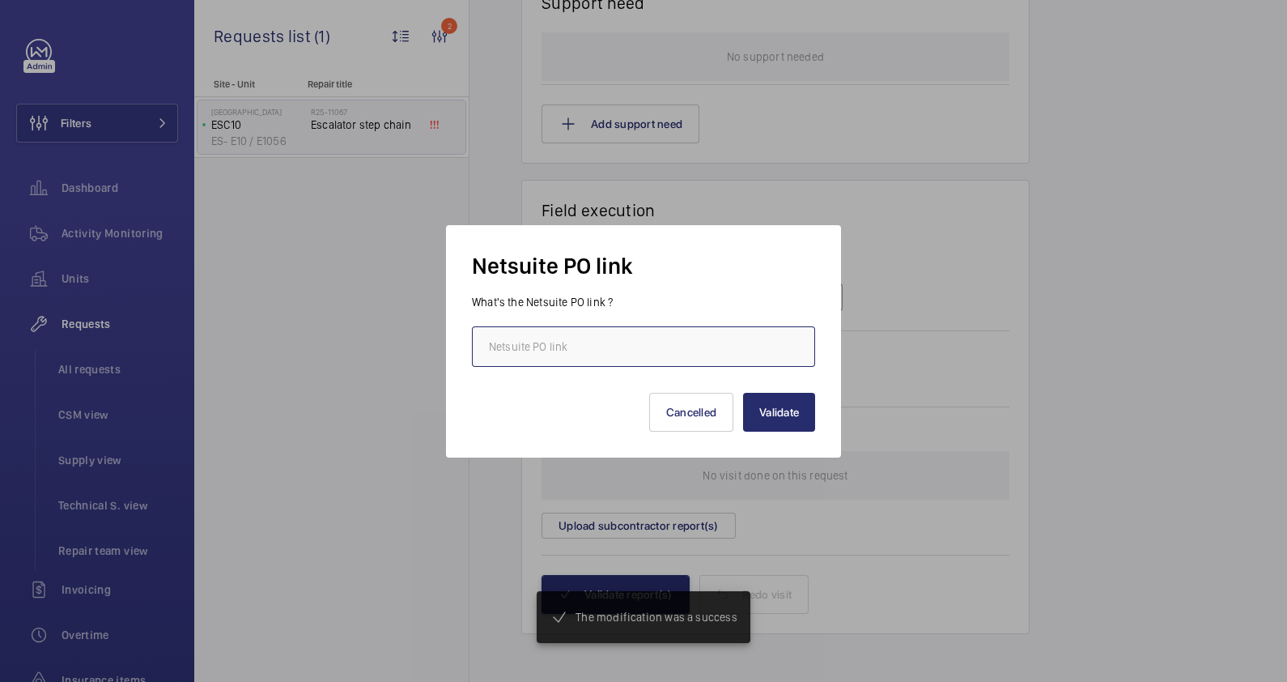
click at [608, 347] on input "text" at bounding box center [643, 346] width 343 height 40
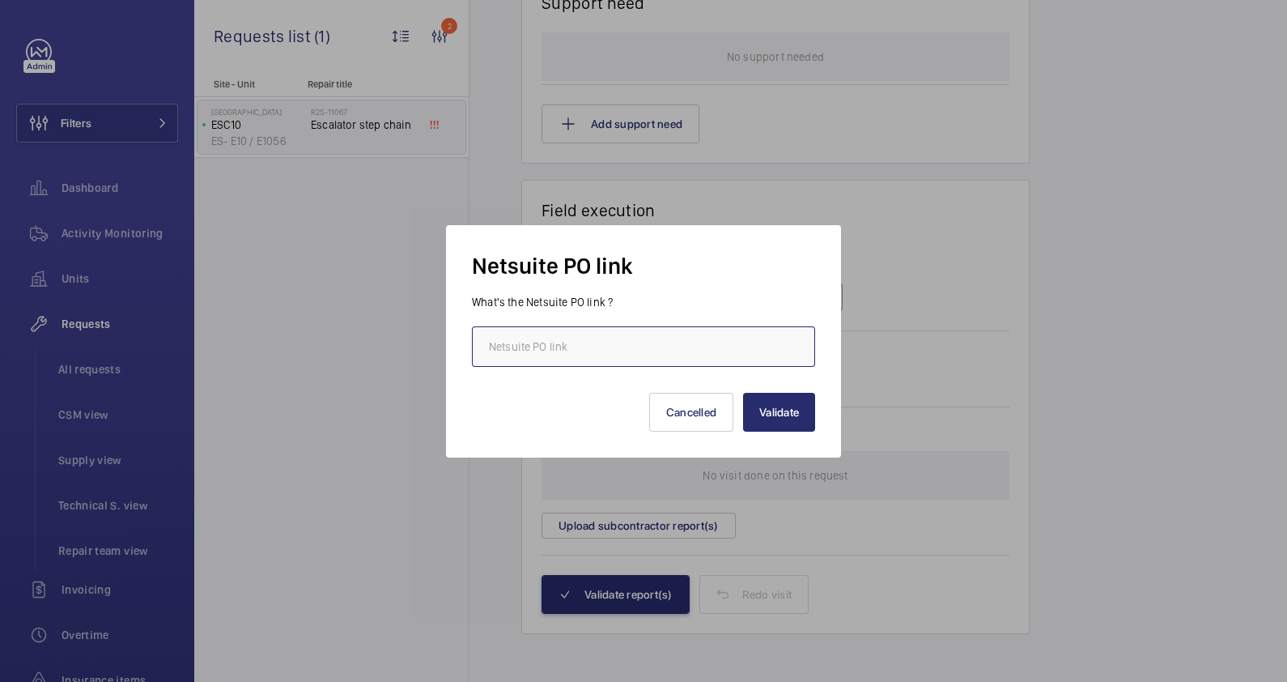
paste input "nsa"
type input "nsa"
drag, startPoint x: 604, startPoint y: 351, endPoint x: 290, endPoint y: 351, distance: 314.1
click at [290, 351] on div "Netsuite PO link What's the Netsuite PO link ? nsa Validate Cancelled" at bounding box center [643, 341] width 1287 height 682
click at [606, 342] on input "text" at bounding box center [643, 346] width 343 height 40
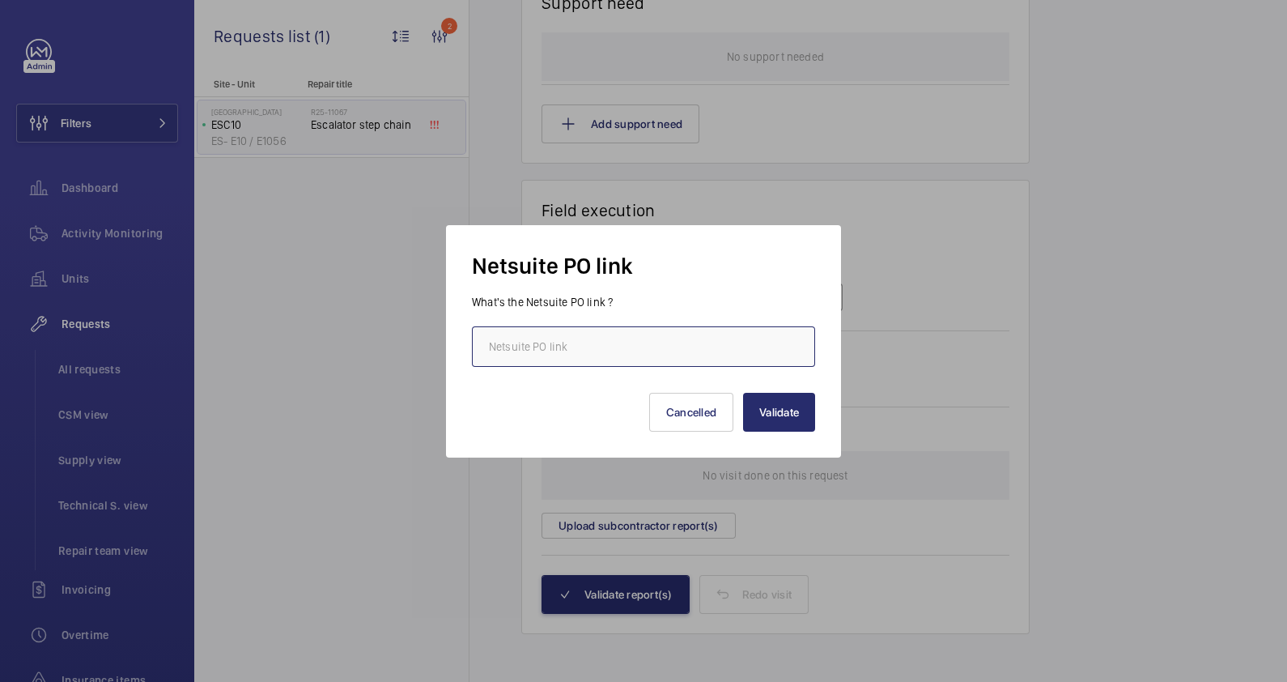
paste input "[URL][DOMAIN_NAME][DOMAIN_NAME]"
type input "[URL][DOMAIN_NAME][DOMAIN_NAME]"
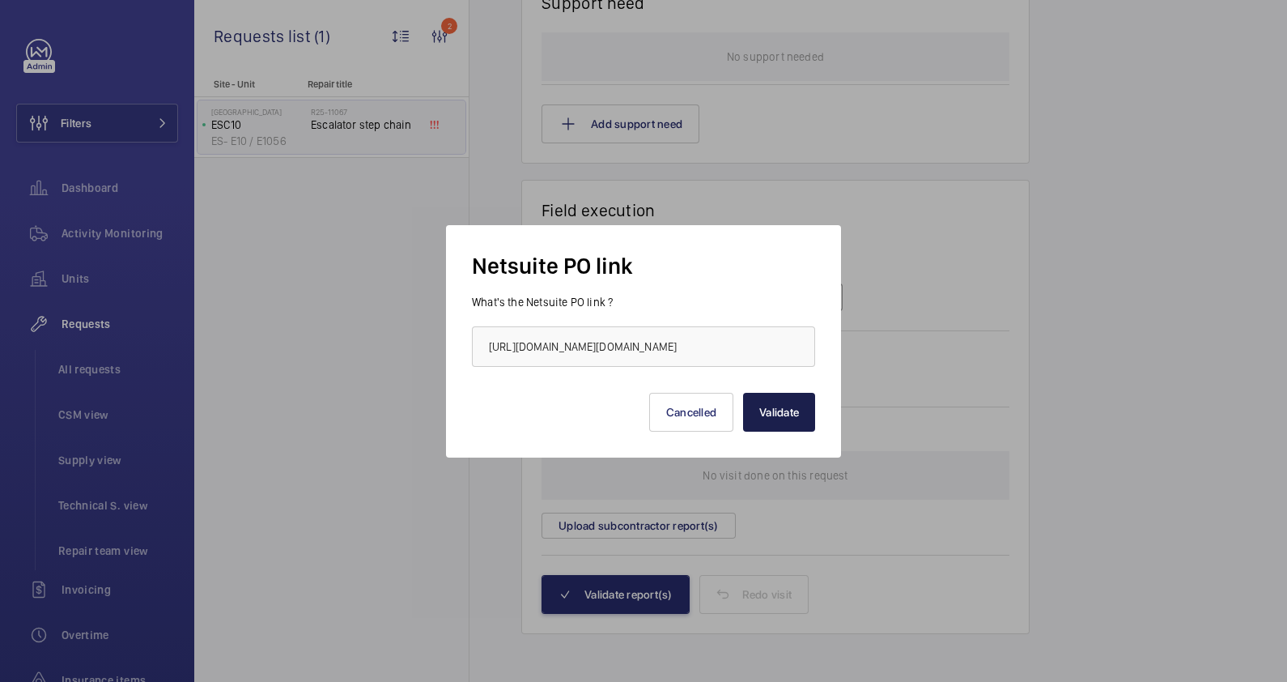
scroll to position [0, 0]
click at [779, 423] on button "Validate" at bounding box center [779, 412] width 72 height 39
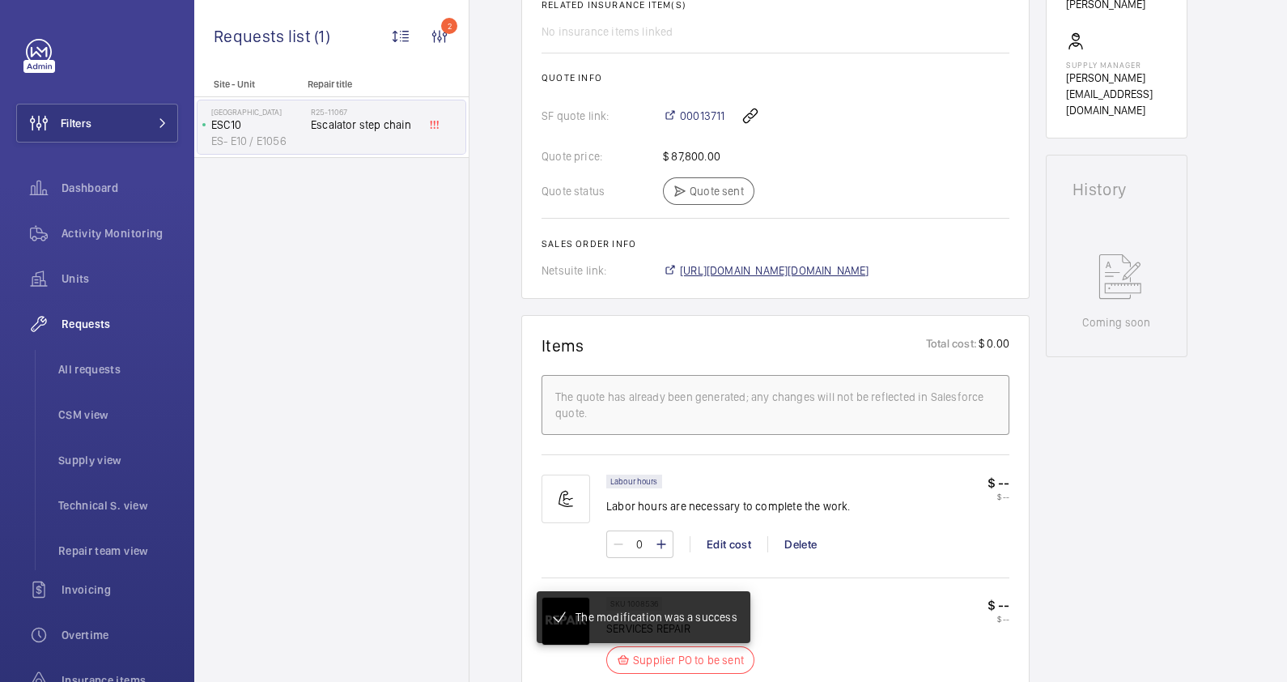
scroll to position [639, 0]
click at [826, 262] on span "[URL][DOMAIN_NAME][DOMAIN_NAME]" at bounding box center [774, 270] width 189 height 16
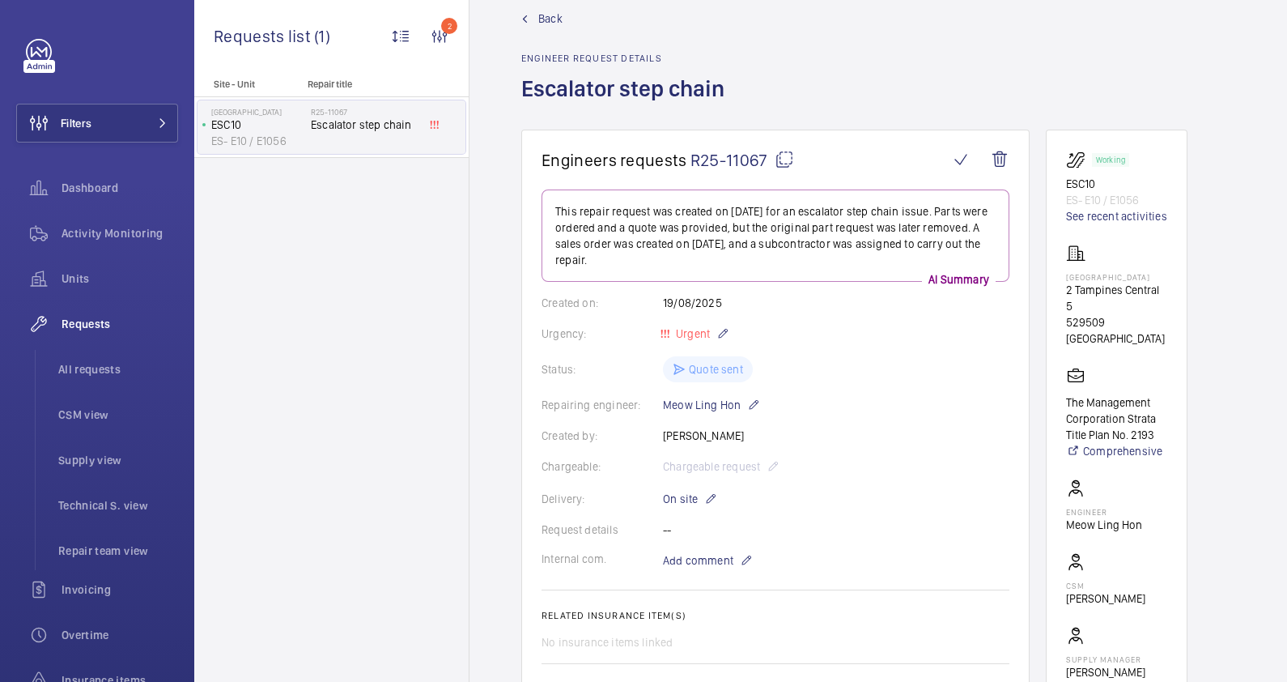
scroll to position [0, 0]
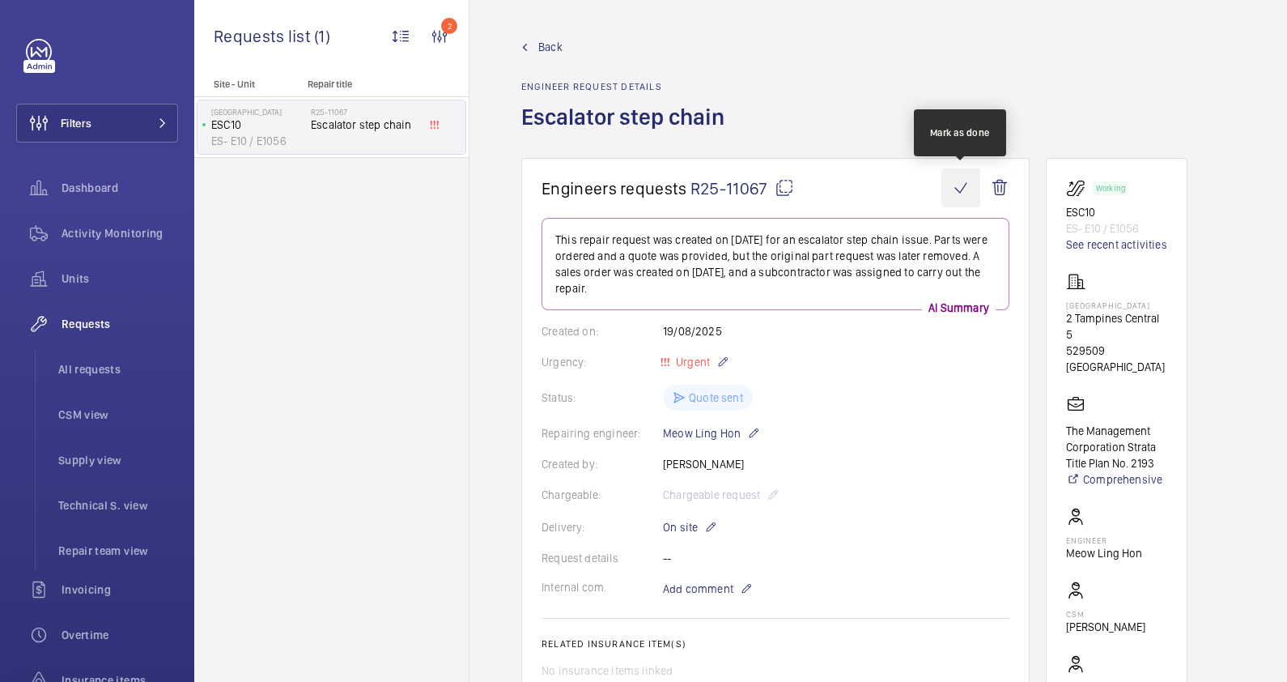
click at [967, 186] on wm-front-icon-button at bounding box center [960, 187] width 39 height 39
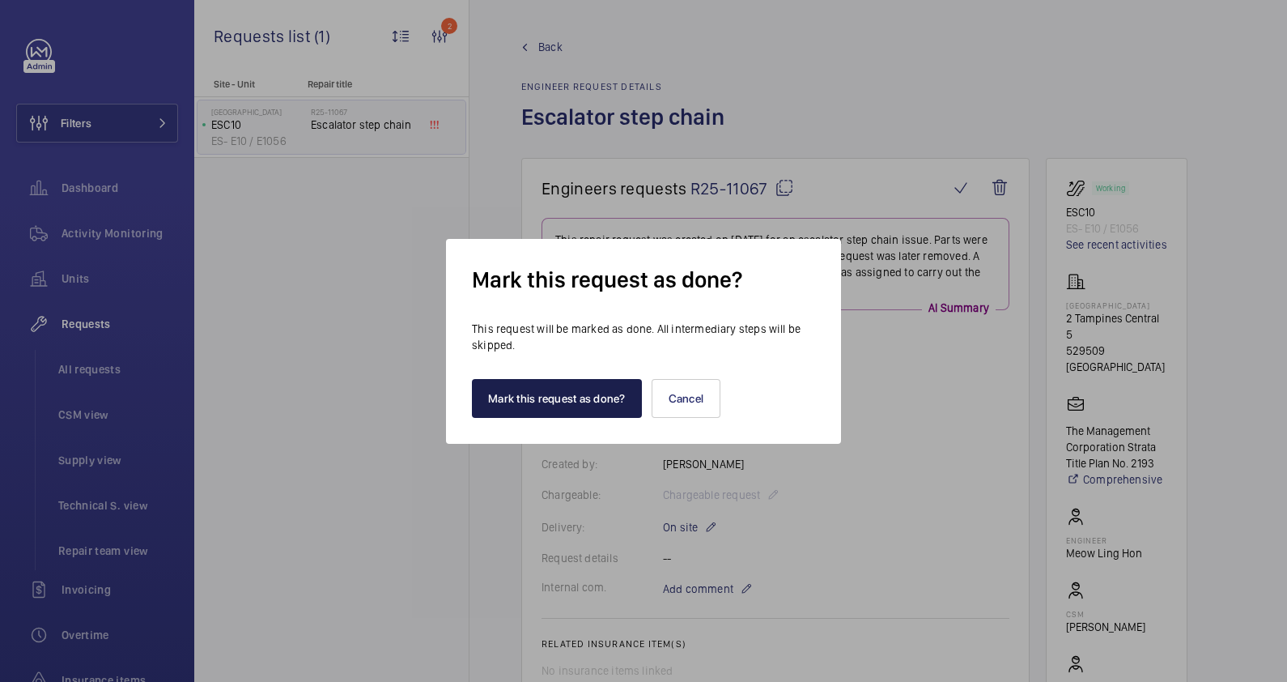
drag, startPoint x: 506, startPoint y: 392, endPoint x: 482, endPoint y: 376, distance: 28.7
click at [506, 392] on button "Mark this request as done?" at bounding box center [557, 398] width 170 height 39
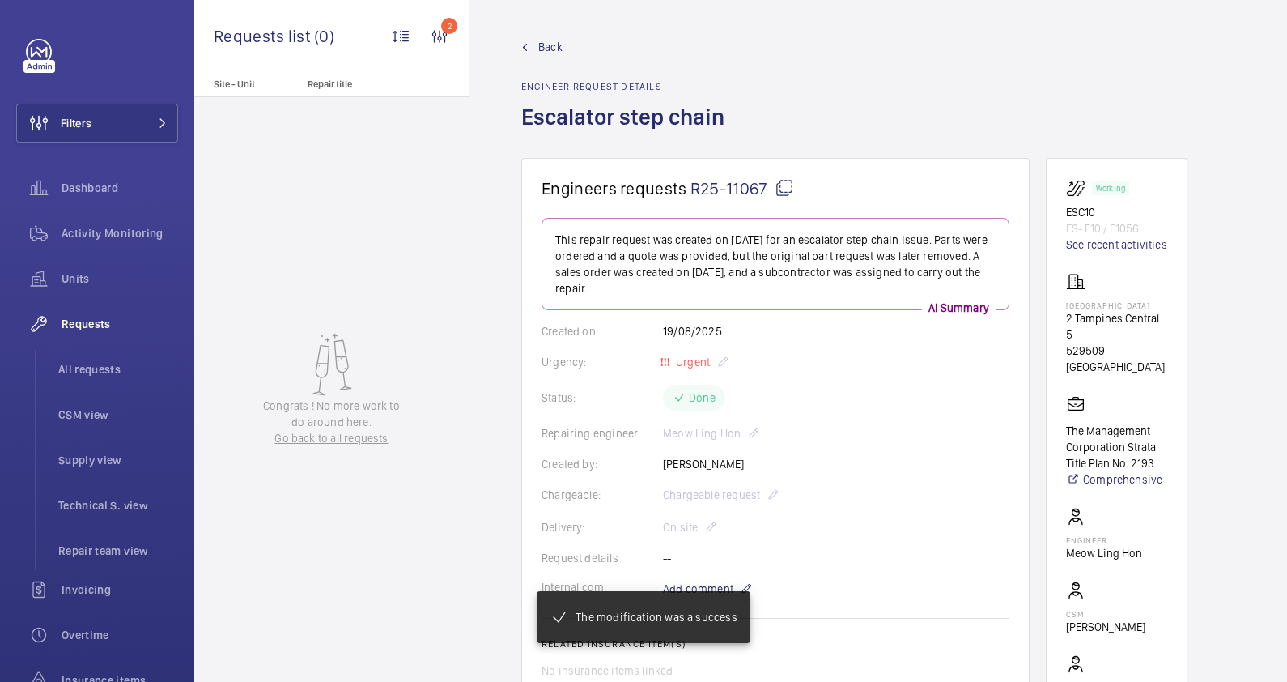
click at [538, 42] on span "Back" at bounding box center [550, 47] width 24 height 16
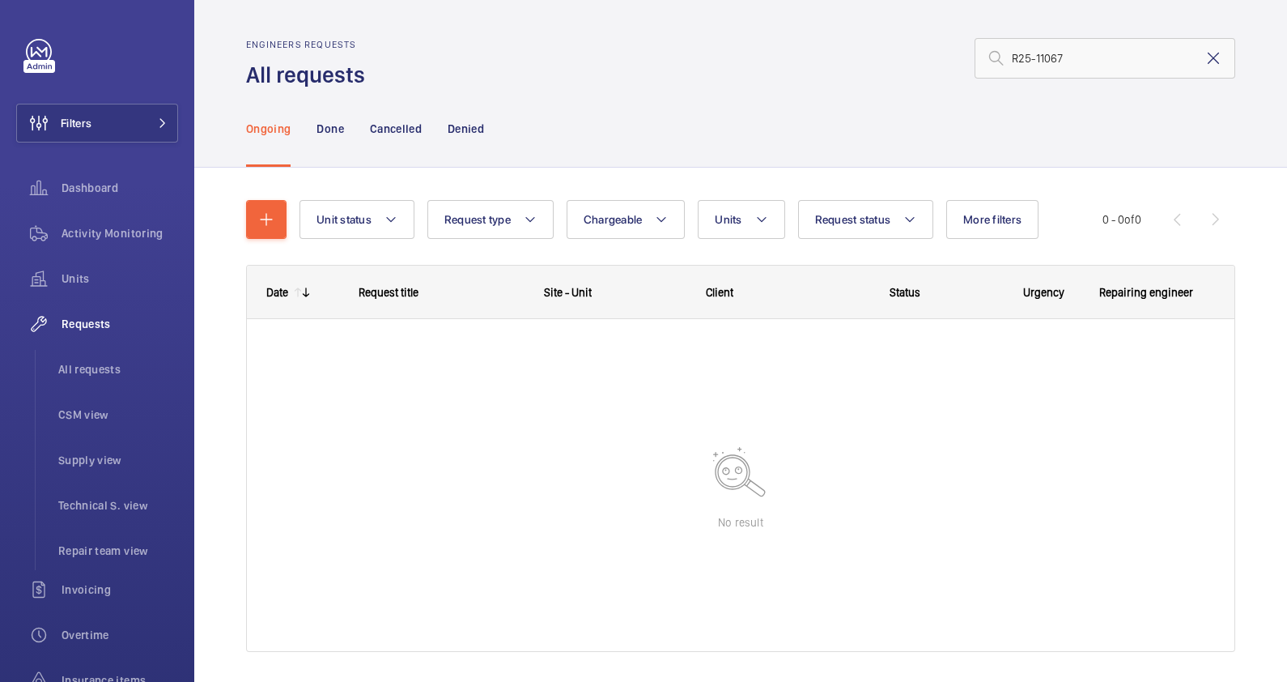
click at [1204, 57] on mat-icon at bounding box center [1213, 58] width 19 height 19
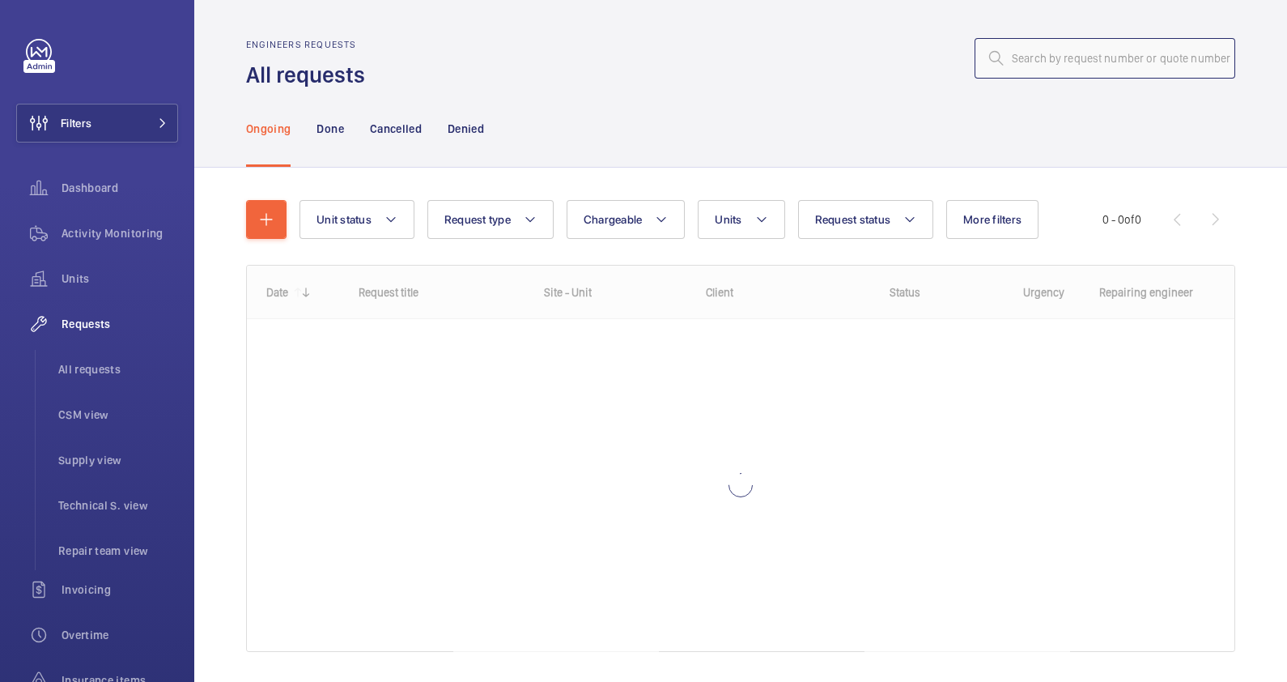
click at [1008, 59] on input "text" at bounding box center [1105, 58] width 261 height 40
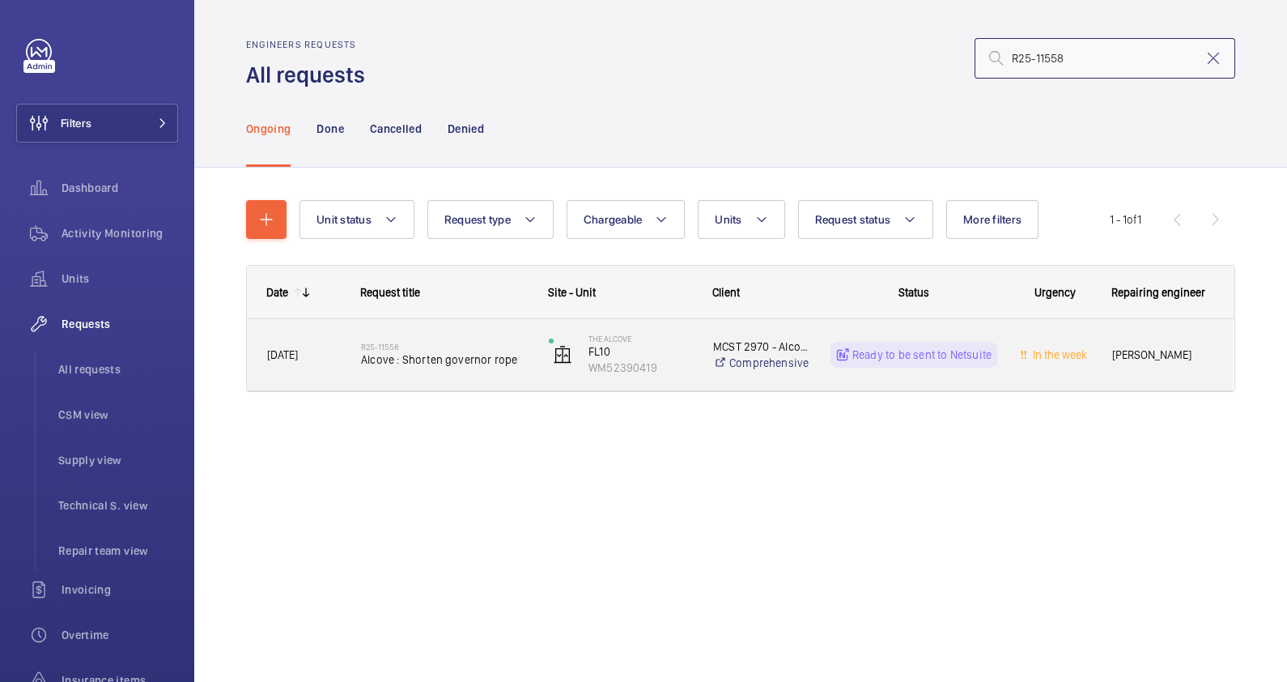
type input "R25-11558"
click at [457, 371] on div "R25-11558 Alcove : Shorten governor rope" at bounding box center [444, 354] width 167 height 47
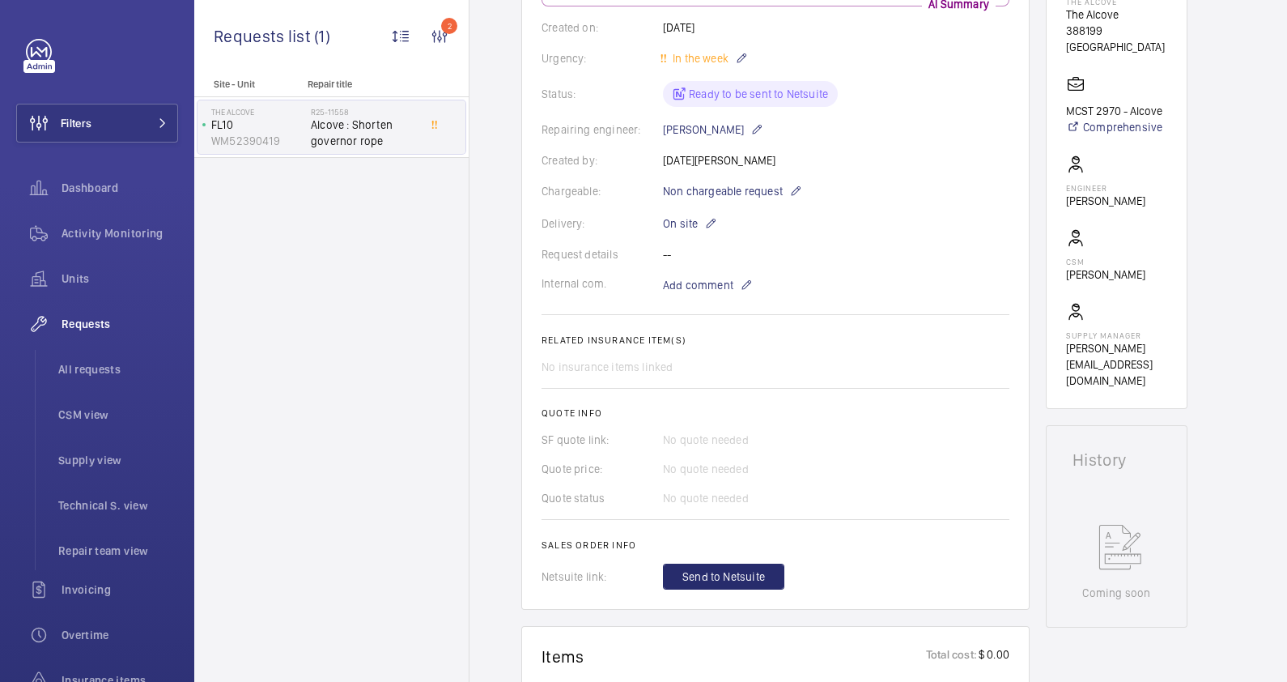
scroll to position [809, 0]
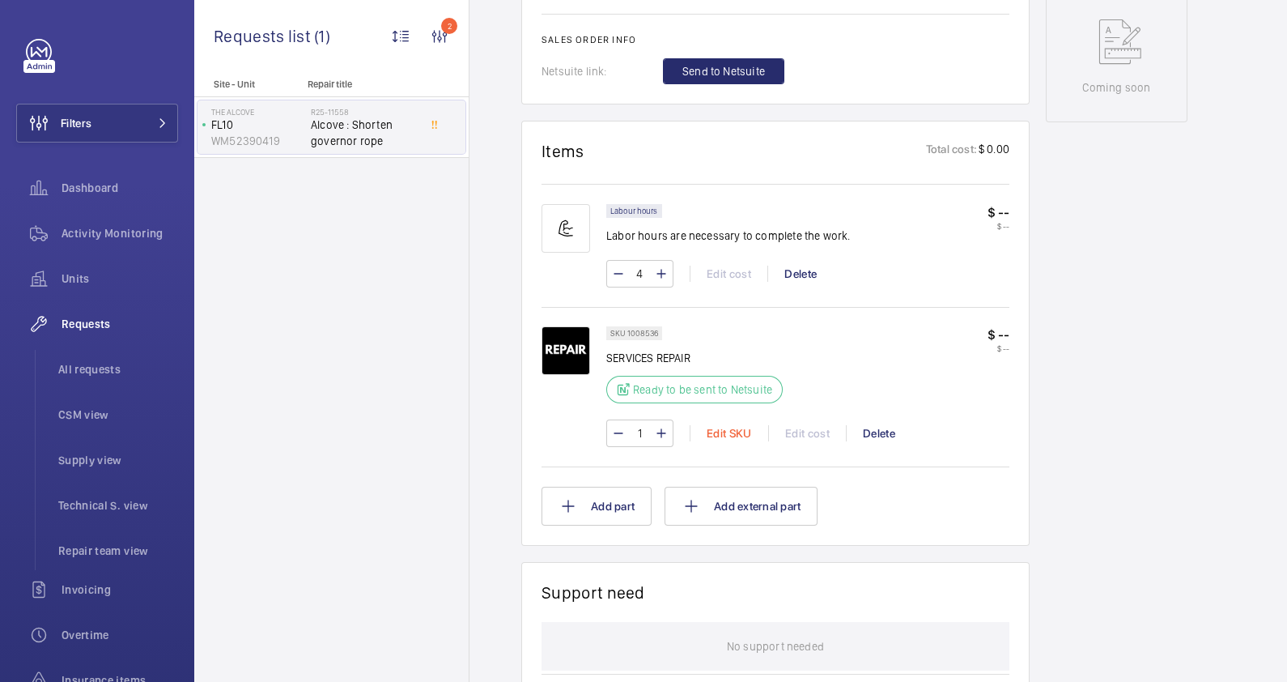
click at [724, 430] on div "Edit SKU" at bounding box center [729, 433] width 79 height 16
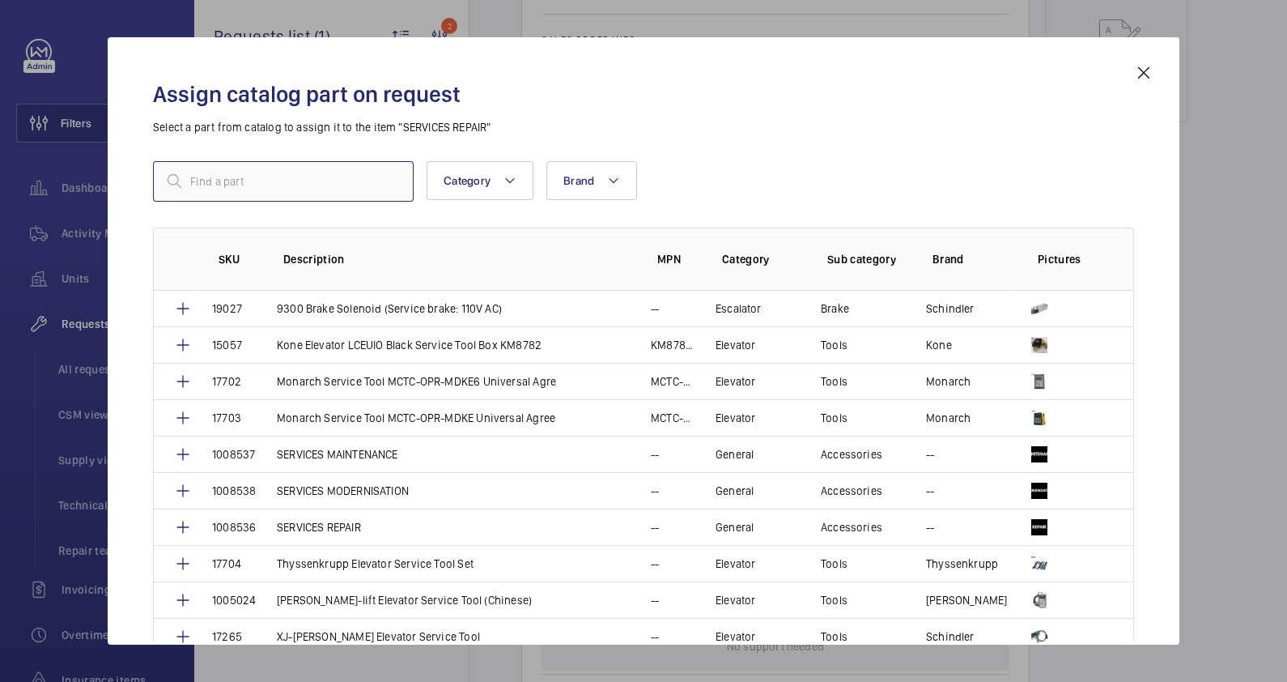
click at [251, 174] on input "text" at bounding box center [283, 181] width 261 height 40
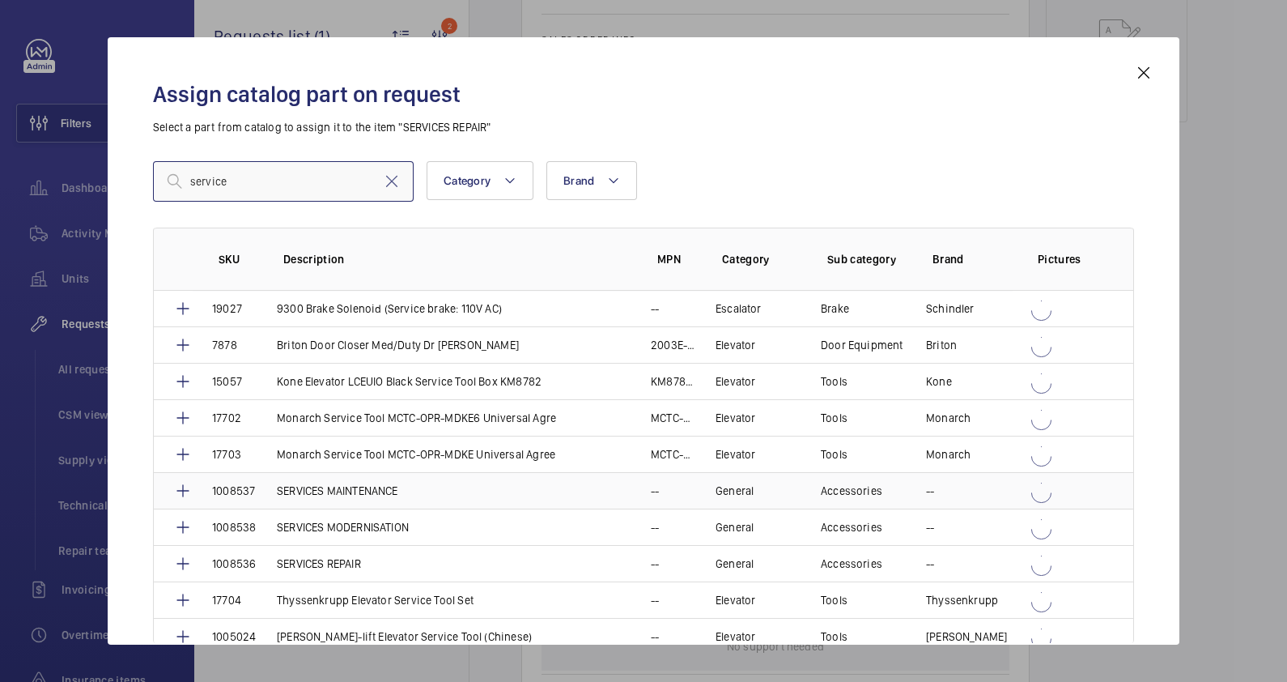
type input "service"
click at [352, 491] on p "SERVICES MAINTENANCE" at bounding box center [337, 490] width 121 height 16
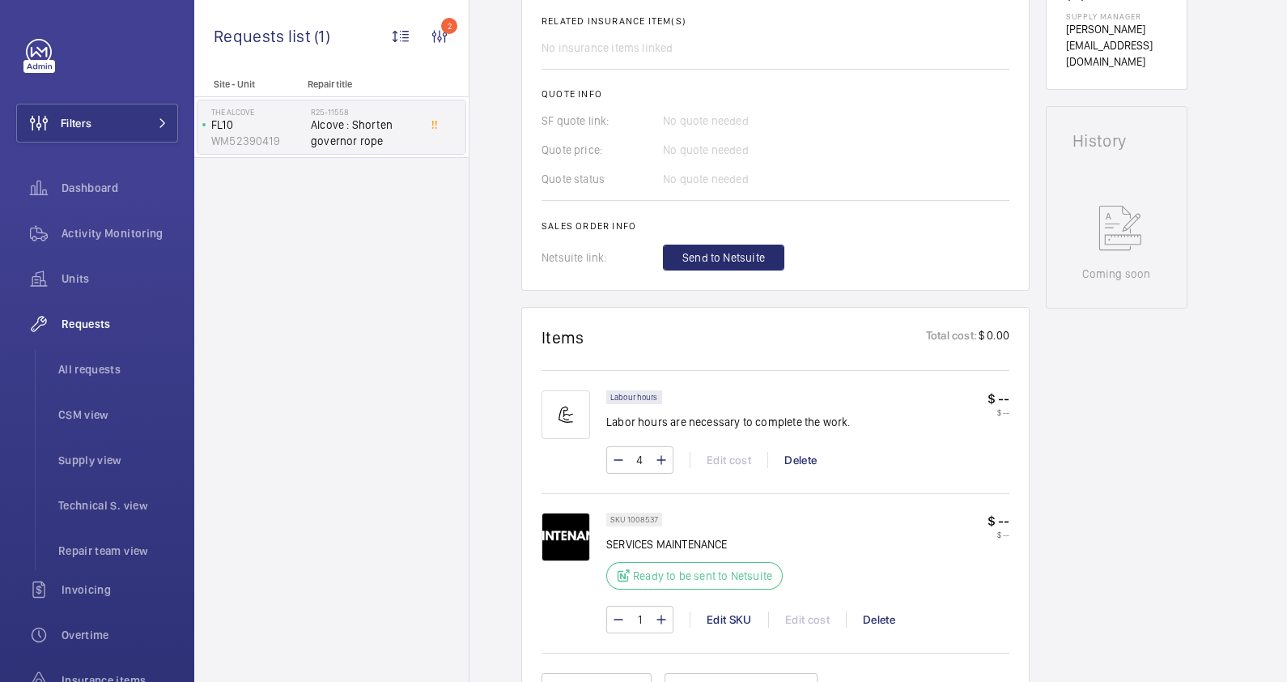
scroll to position [614, 0]
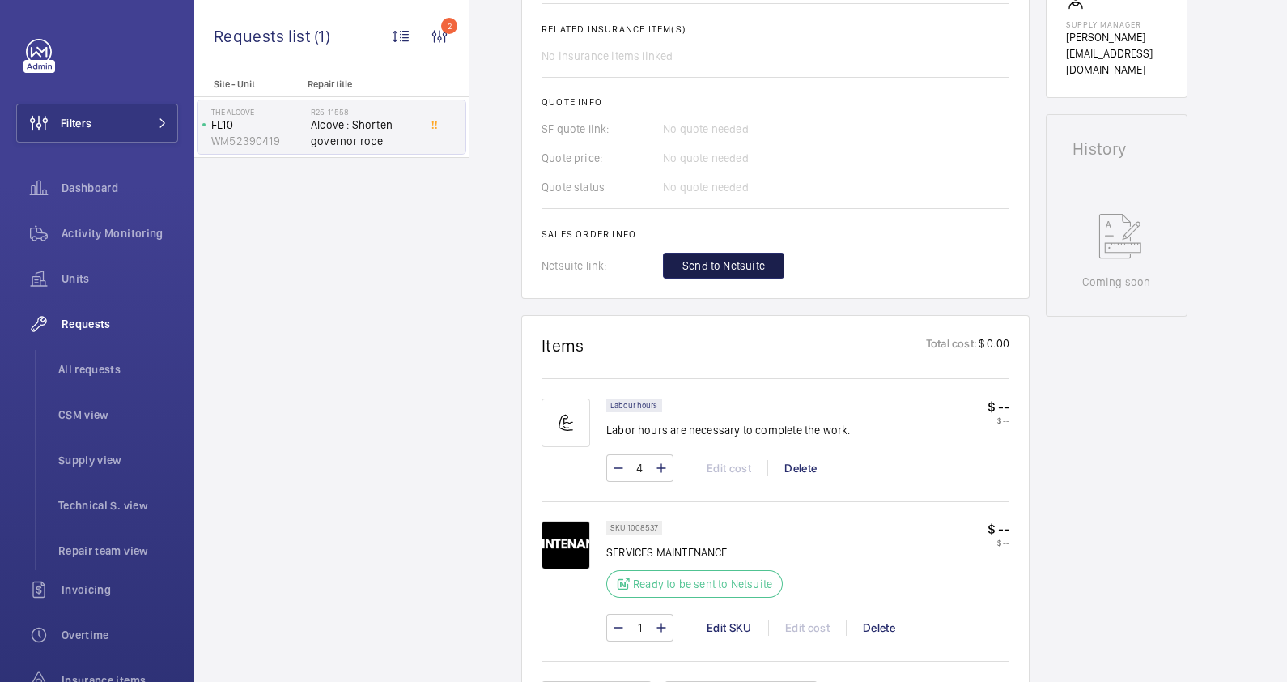
click at [720, 261] on span "Send to Netsuite" at bounding box center [723, 265] width 83 height 16
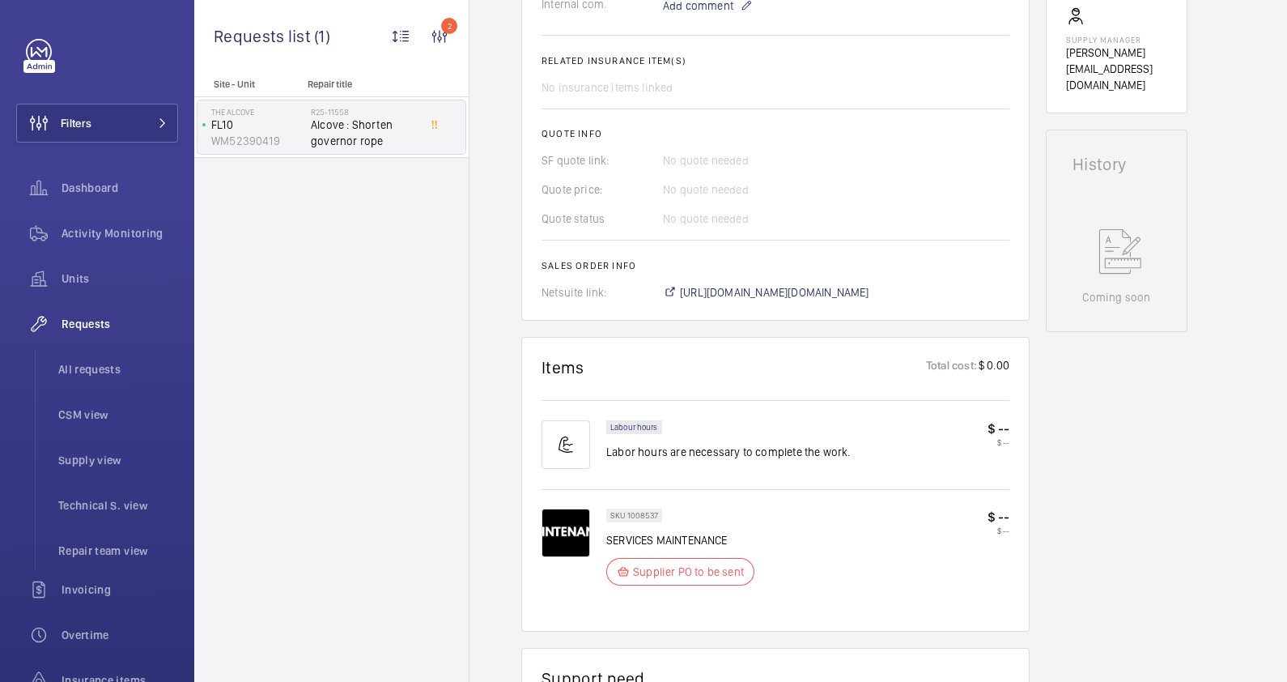
scroll to position [671, 0]
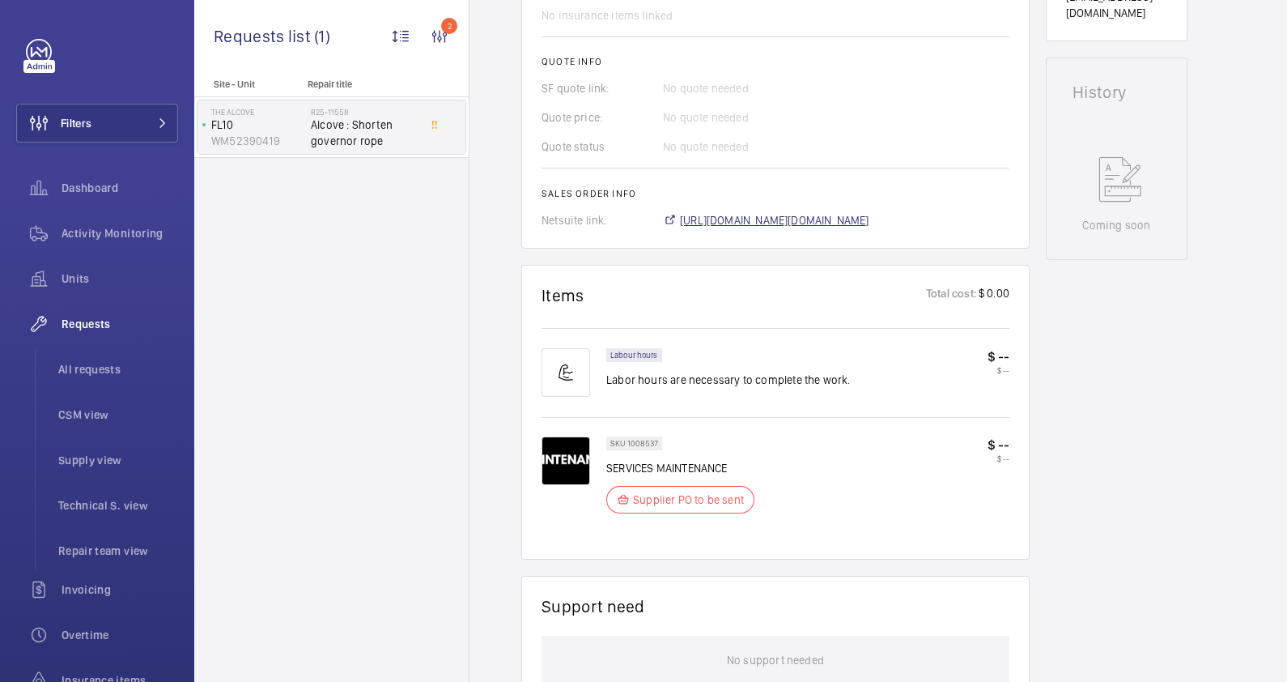
click at [793, 215] on span "[URL][DOMAIN_NAME][DOMAIN_NAME]" at bounding box center [774, 220] width 189 height 16
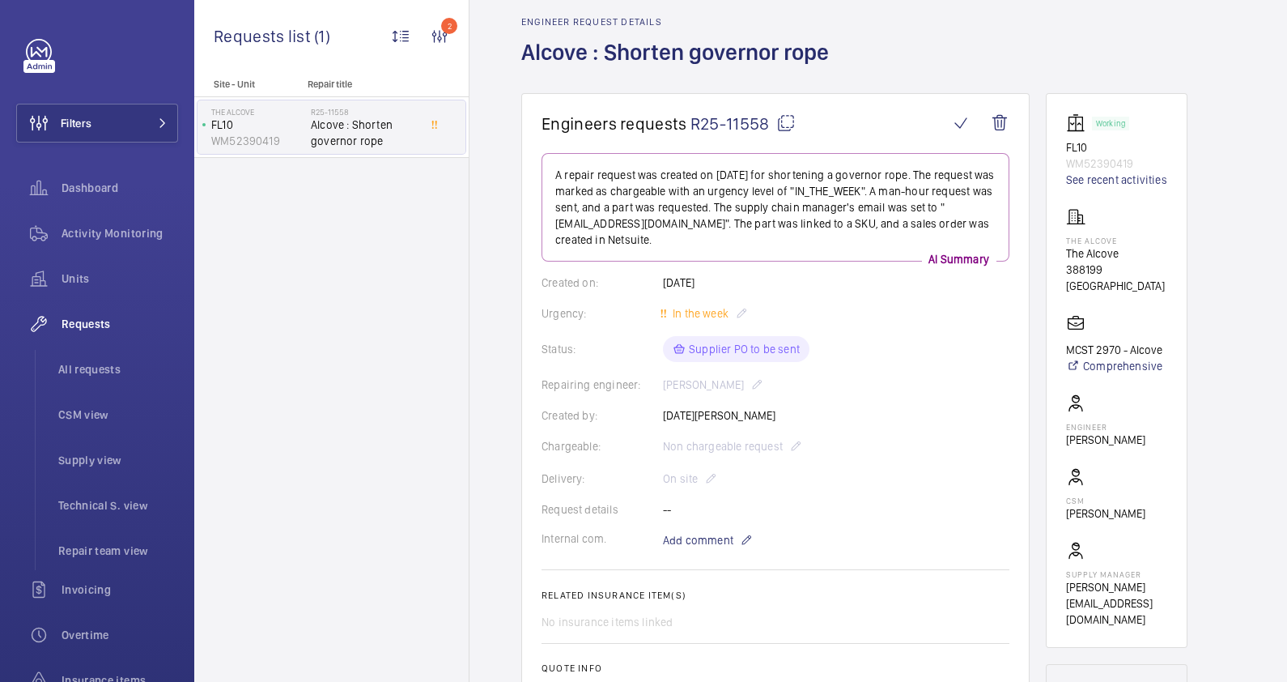
scroll to position [0, 0]
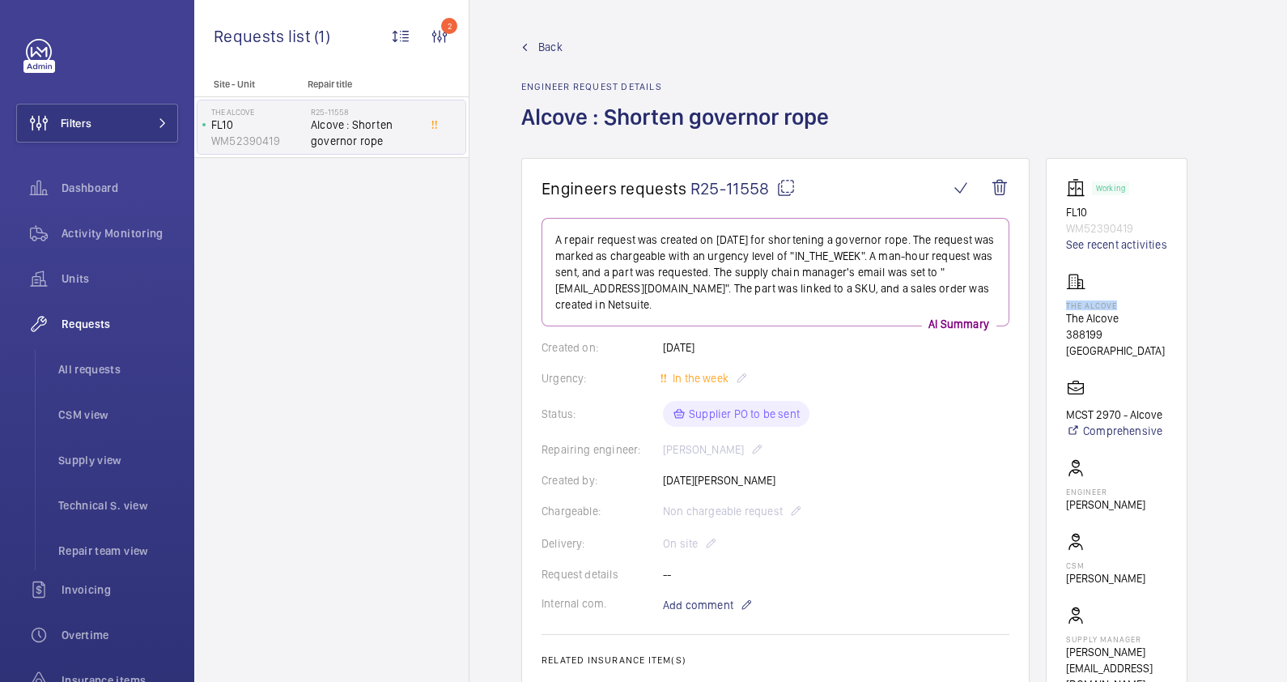
drag, startPoint x: 1119, startPoint y: 305, endPoint x: 1064, endPoint y: 307, distance: 54.3
click at [1064, 307] on wm-front-card "Working FL10 WM52390419 See recent activities The Alcove The Alcove 388199 [GEO…" at bounding box center [1117, 435] width 142 height 554
copy p "The Alcove"
click at [97, 373] on span "All requests" at bounding box center [118, 369] width 120 height 16
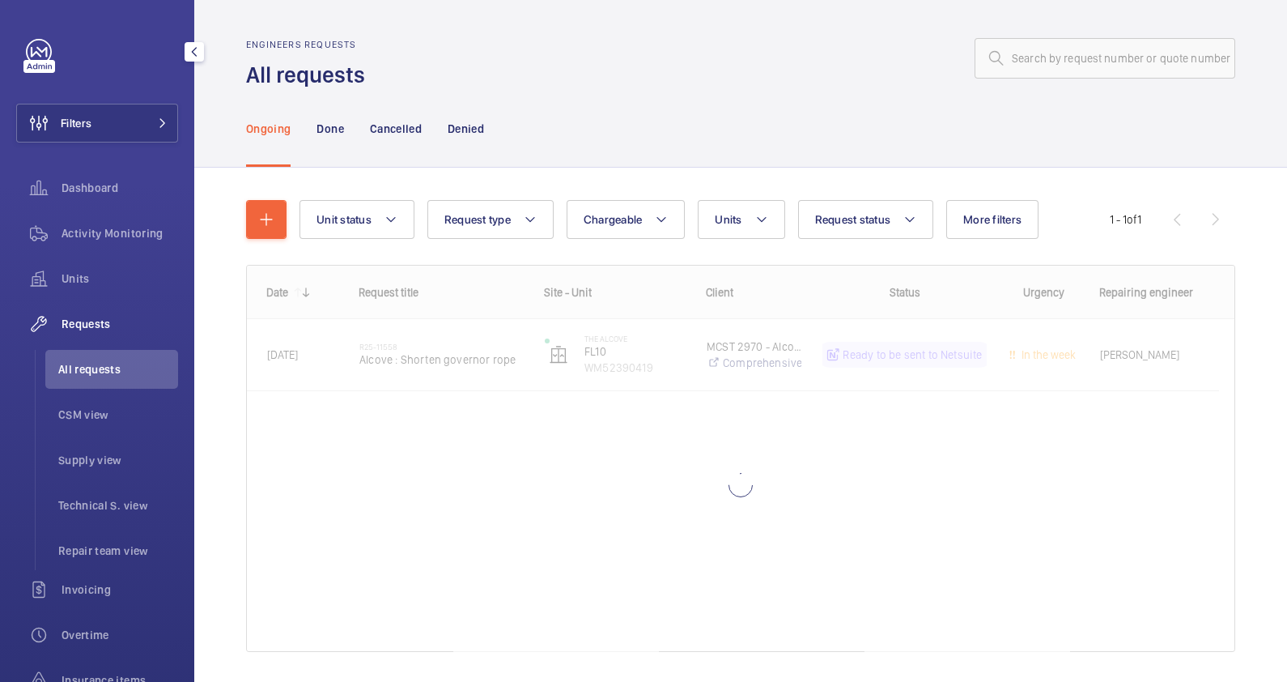
click at [91, 324] on span "Requests" at bounding box center [120, 324] width 117 height 16
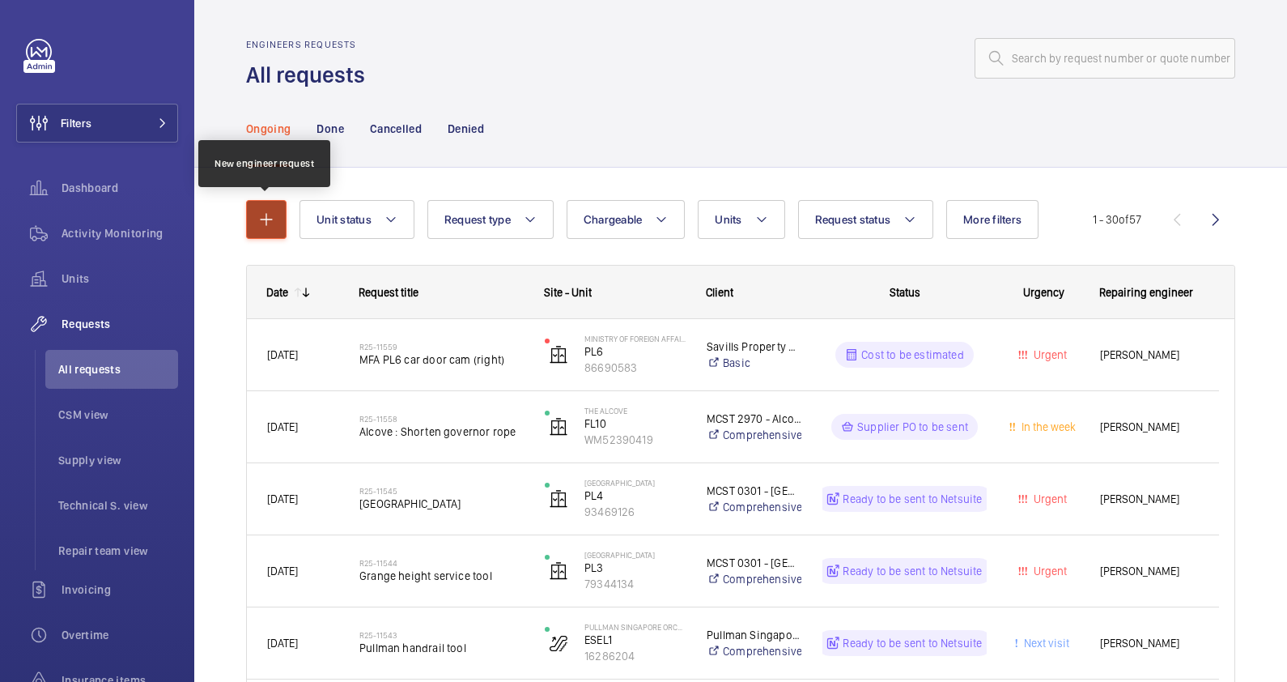
click at [263, 219] on mat-icon "button" at bounding box center [266, 219] width 19 height 19
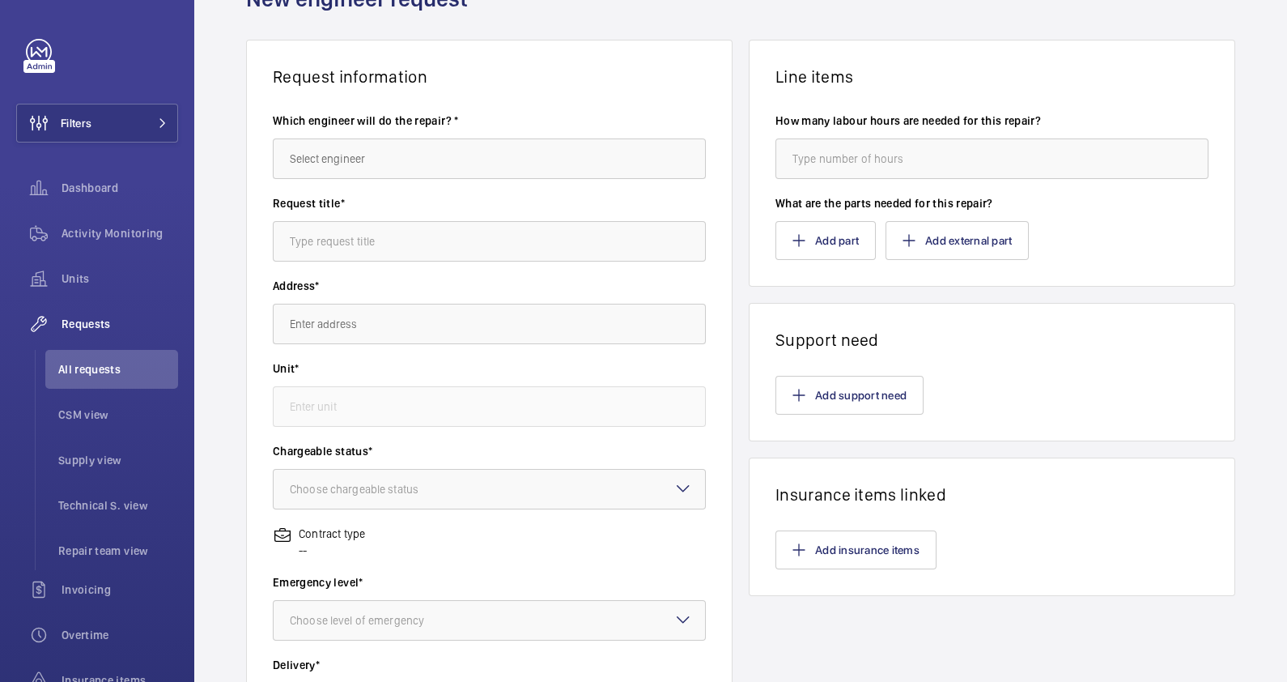
scroll to position [117, 0]
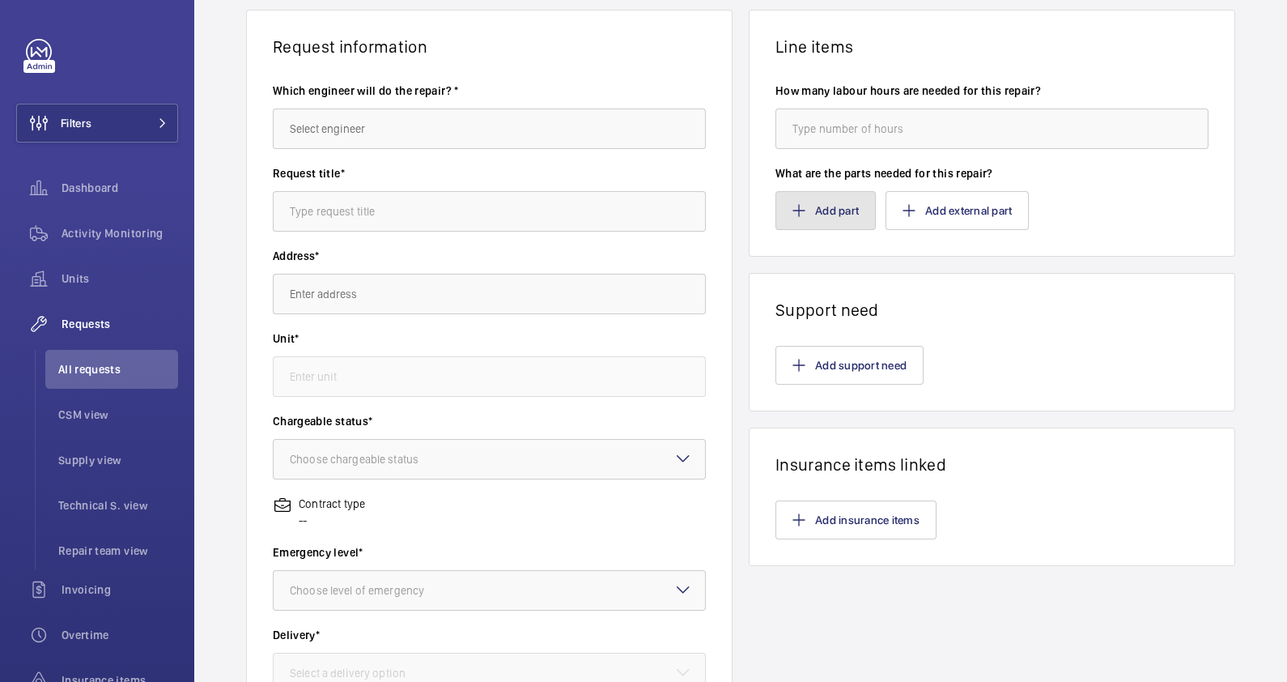
click at [825, 210] on button "Add part" at bounding box center [825, 210] width 100 height 39
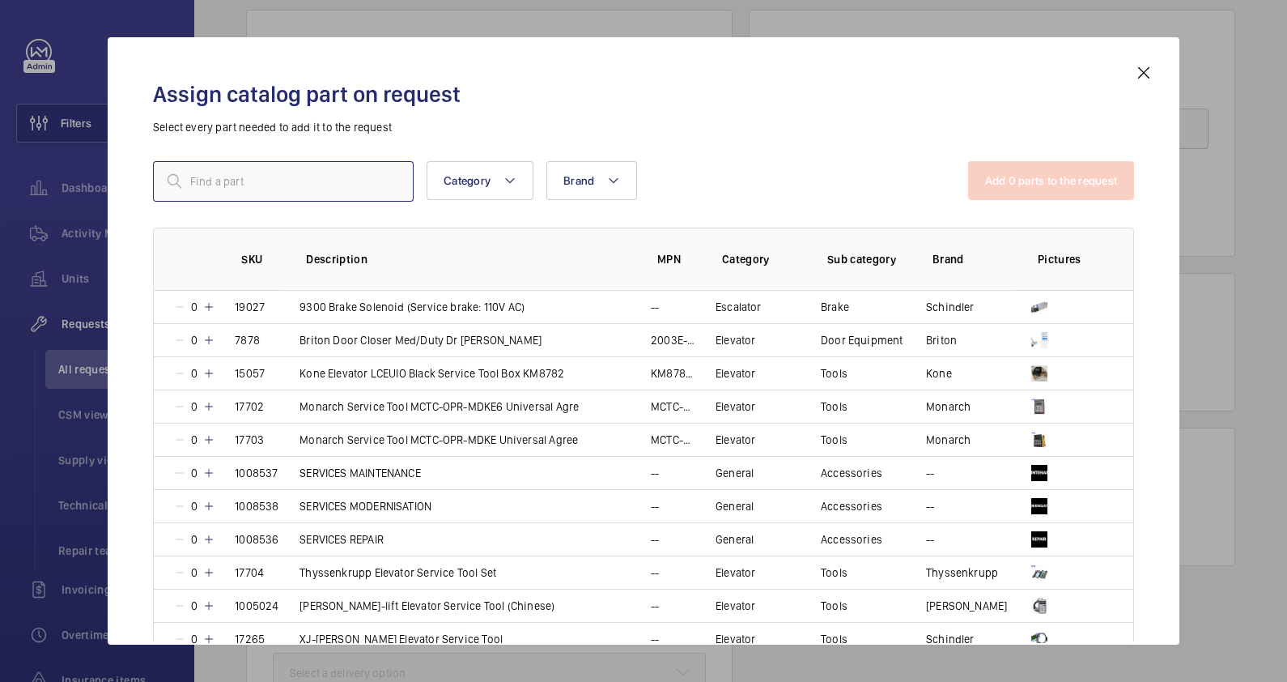
click at [235, 176] on input "text" at bounding box center [283, 181] width 261 height 40
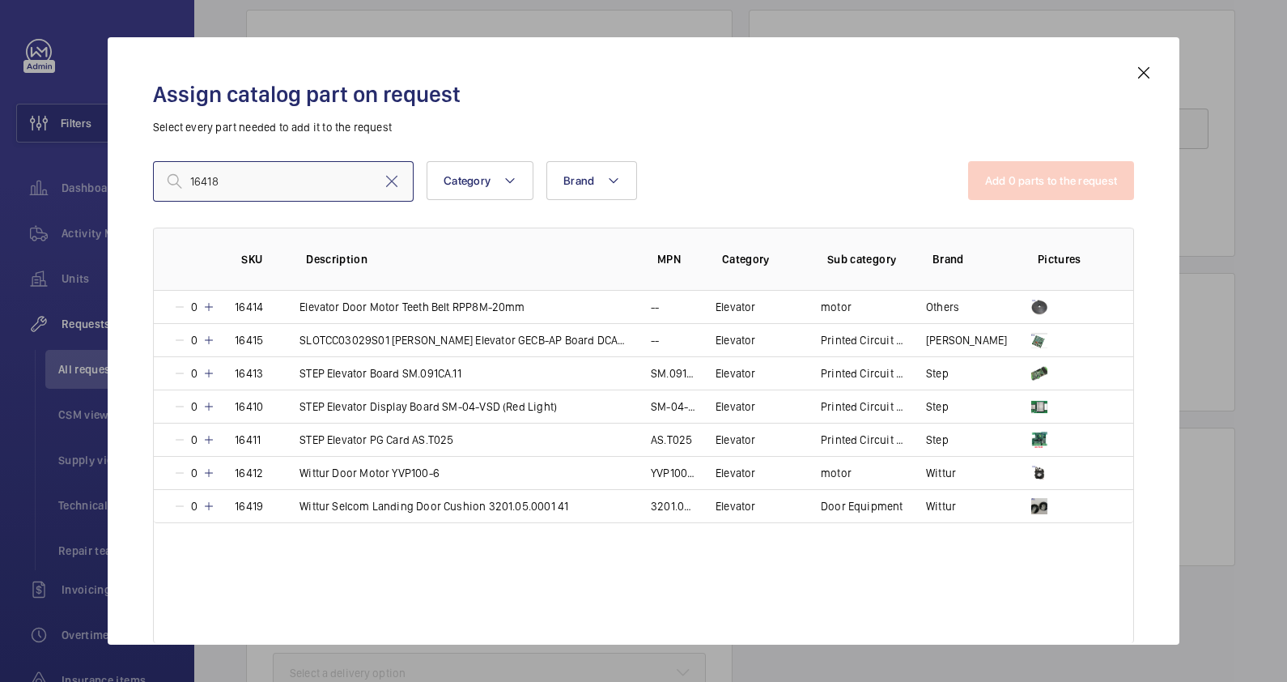
type input "16418"
click at [1145, 76] on mat-icon at bounding box center [1143, 72] width 19 height 19
